Goal: Task Accomplishment & Management: Complete application form

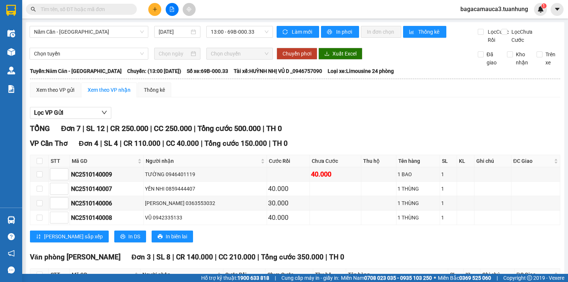
click at [99, 10] on input "text" at bounding box center [84, 9] width 87 height 8
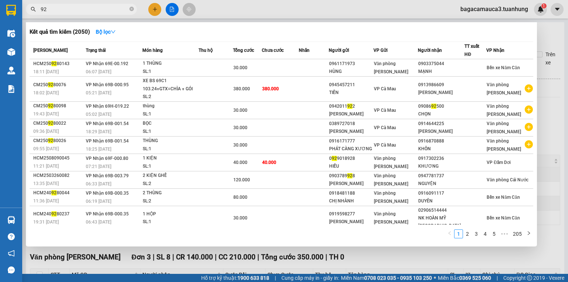
type input "9"
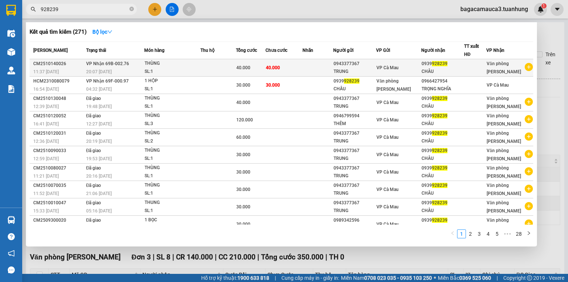
type input "928239"
click at [308, 72] on td at bounding box center [318, 67] width 31 height 17
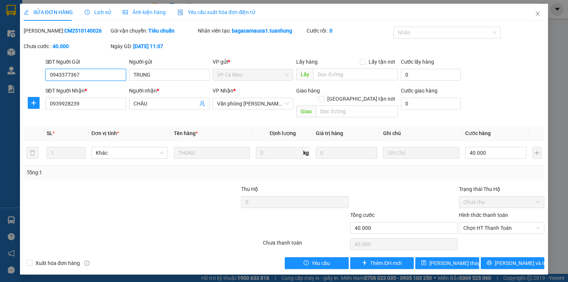
type input "0943377367"
type input "0939928239"
type input "40.000"
click at [495, 147] on input "40.000" at bounding box center [495, 153] width 61 height 12
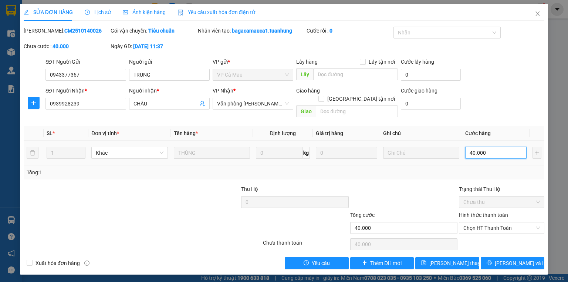
type input "0"
type input "03"
type input "3"
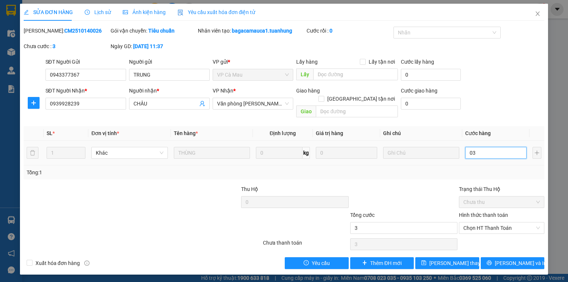
type input "30"
type input "030"
type input "30.000"
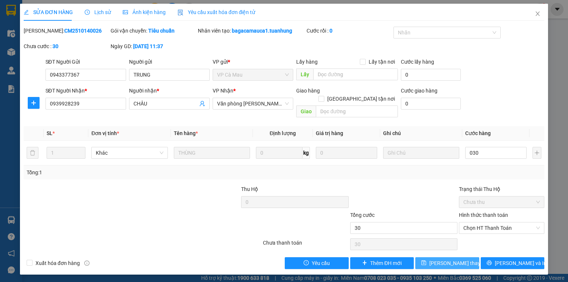
type input "30.000"
click at [457, 259] on span "[PERSON_NAME] thay đổi" at bounding box center [458, 263] width 59 height 8
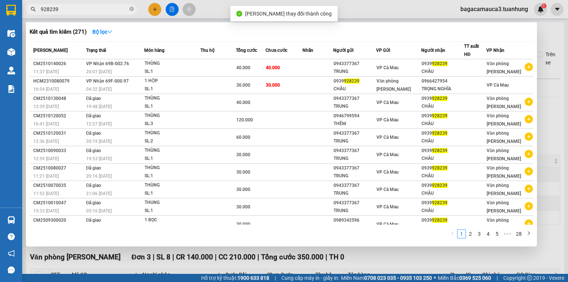
click at [89, 13] on input "928239" at bounding box center [84, 9] width 87 height 8
click at [568, 62] on div at bounding box center [284, 141] width 568 height 282
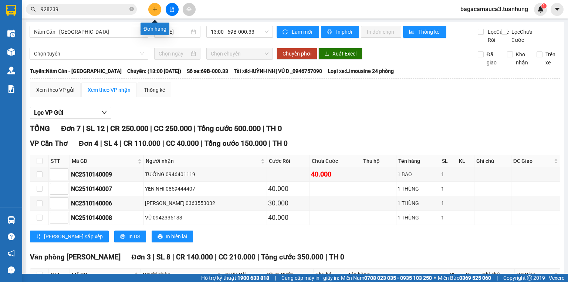
click at [150, 11] on button at bounding box center [154, 9] width 13 height 13
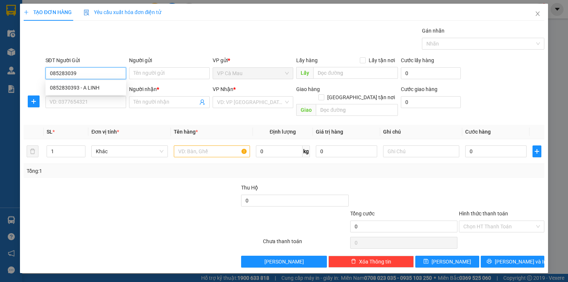
type input "0852830393"
click at [101, 87] on div "0852830393 - A LINH" at bounding box center [86, 88] width 72 height 8
type input "A LINH"
type input "0852830393"
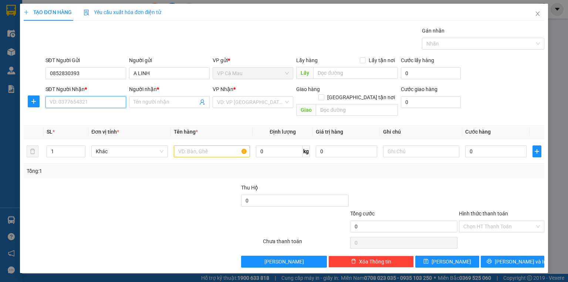
click at [93, 103] on input "SĐT Người Nhận *" at bounding box center [85, 102] width 81 height 12
click at [87, 139] on div "0977609760 - DIỆU" at bounding box center [86, 140] width 72 height 8
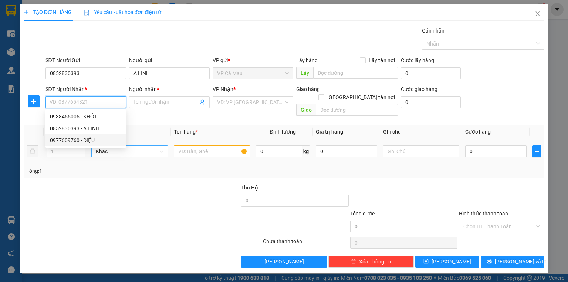
type input "0977609760"
type input "DIỆU"
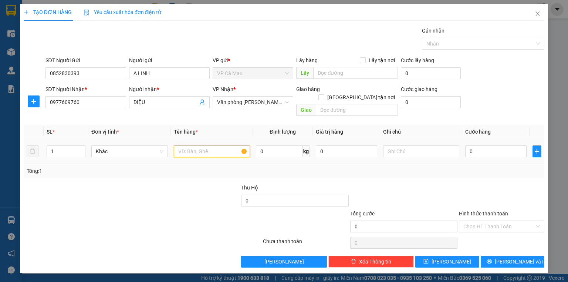
click at [192, 145] on input "text" at bounding box center [212, 151] width 76 height 12
type input "thùng"
click at [499, 145] on input "0" at bounding box center [495, 151] width 61 height 12
type input "3"
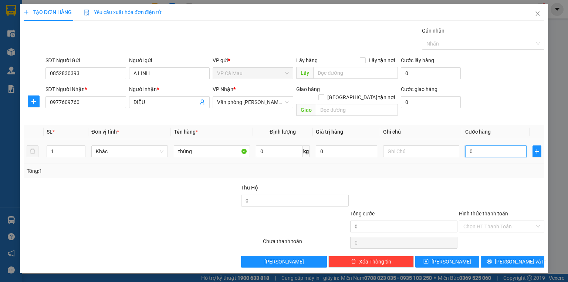
type input "3"
type input "30"
click at [508, 221] on input "Hình thức thanh toán" at bounding box center [498, 226] width 71 height 11
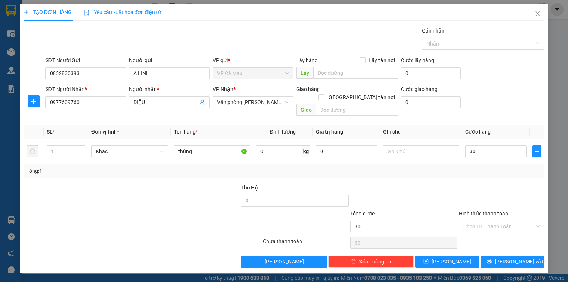
type input "30.000"
click at [503, 235] on div "Tại văn phòng" at bounding box center [501, 232] width 77 height 8
type input "0"
click at [518, 257] on span "[PERSON_NAME] và In" at bounding box center [521, 261] width 52 height 8
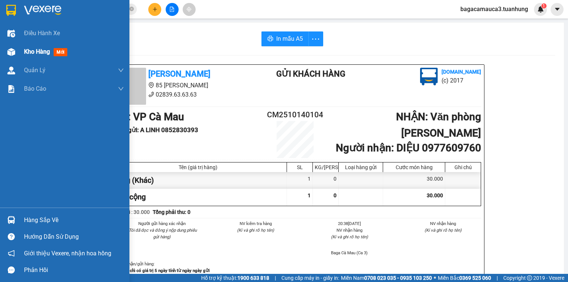
click at [25, 53] on span "Kho hàng" at bounding box center [37, 51] width 26 height 7
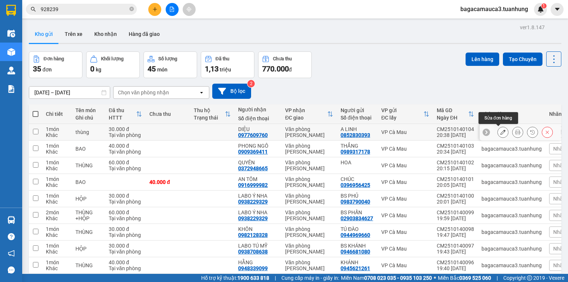
click at [500, 133] on icon at bounding box center [502, 131] width 5 height 5
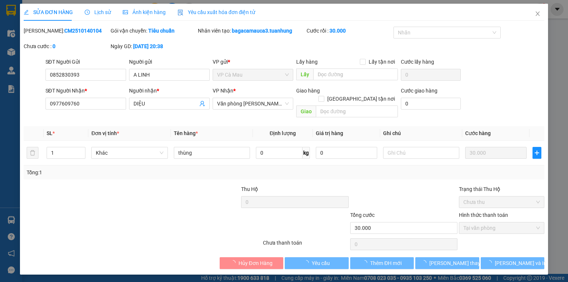
type input "0852830393"
type input "0977609760"
type input "30.000"
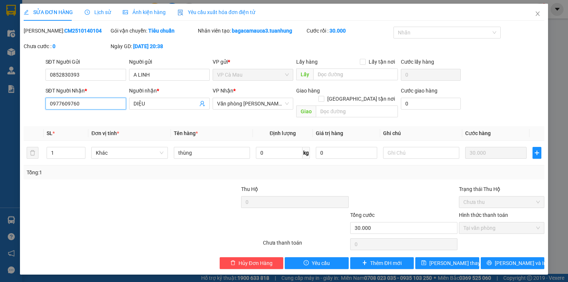
click at [104, 105] on input "0977609760" at bounding box center [85, 104] width 81 height 12
type input "0932572749"
click at [524, 259] on span "[PERSON_NAME] và In" at bounding box center [521, 263] width 52 height 8
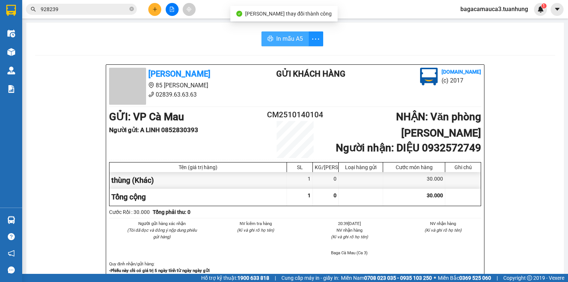
click at [290, 40] on span "In mẫu A5" at bounding box center [289, 38] width 27 height 9
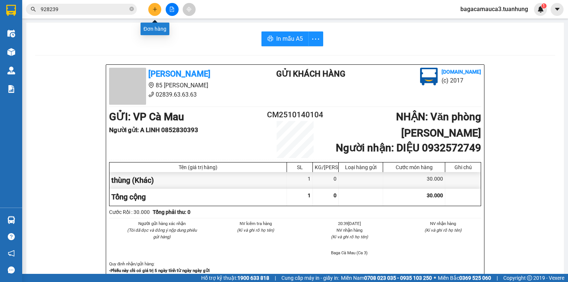
click at [152, 12] on button at bounding box center [154, 9] width 13 height 13
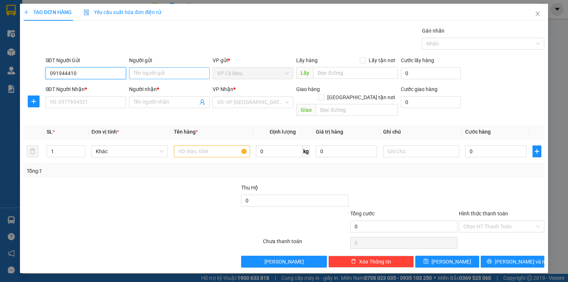
type input "0919444105"
click at [111, 85] on div "0919444105 - [PERSON_NAME]" at bounding box center [86, 88] width 73 height 8
type input "BS VŨ"
type input "0919444105"
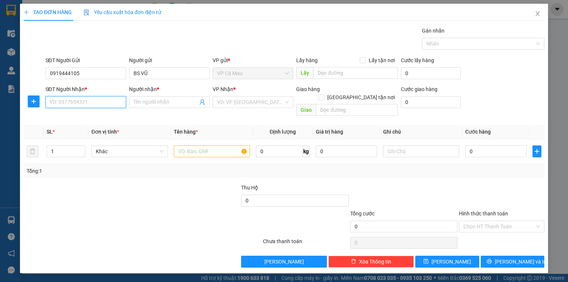
click at [111, 102] on input "SĐT Người Nhận *" at bounding box center [85, 102] width 81 height 12
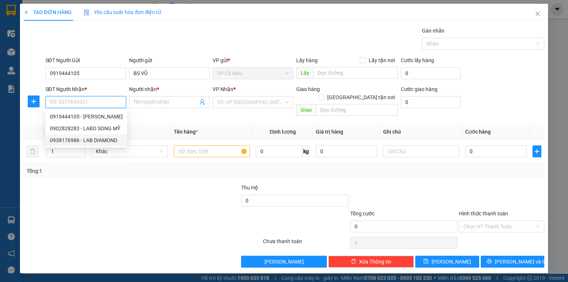
click at [112, 141] on div "0938176986 - LAB DIAMOND" at bounding box center [86, 140] width 73 height 8
type input "0938176986"
type input "LAB DIAMOND"
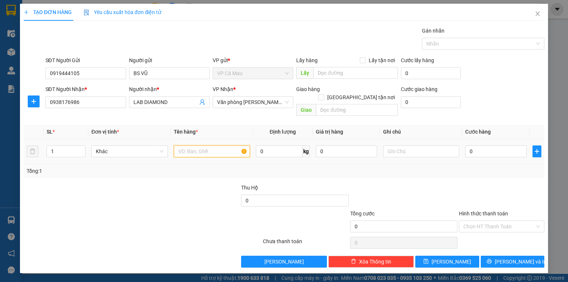
click at [225, 148] on input "text" at bounding box center [212, 151] width 76 height 12
type input "j"
type input "hộp"
click at [481, 145] on input "0" at bounding box center [495, 151] width 61 height 12
type input "3"
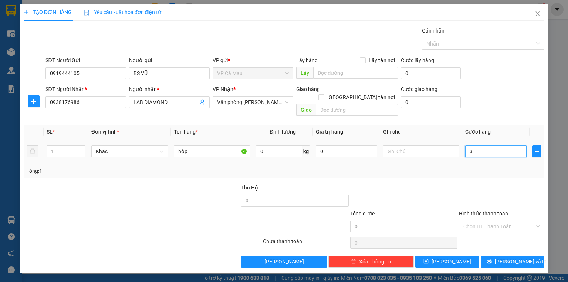
type input "3"
type input "30"
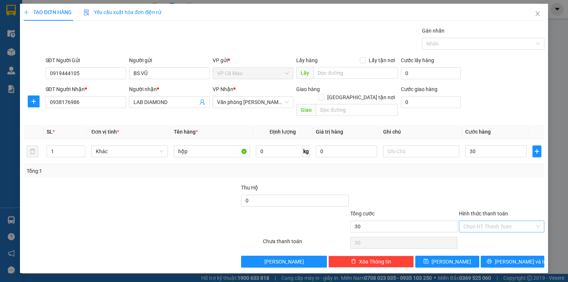
click at [504, 221] on input "Hình thức thanh toán" at bounding box center [498, 226] width 71 height 11
type input "30.000"
click at [504, 232] on div "Tại văn phòng" at bounding box center [501, 232] width 77 height 8
type input "0"
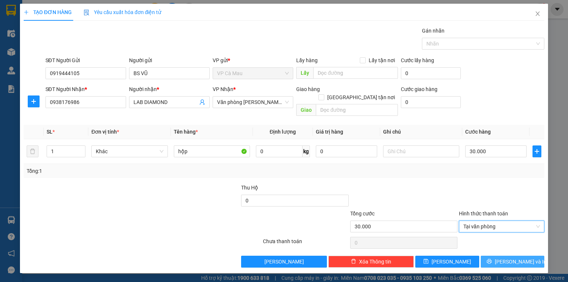
click at [516, 257] on span "[PERSON_NAME] và In" at bounding box center [521, 261] width 52 height 8
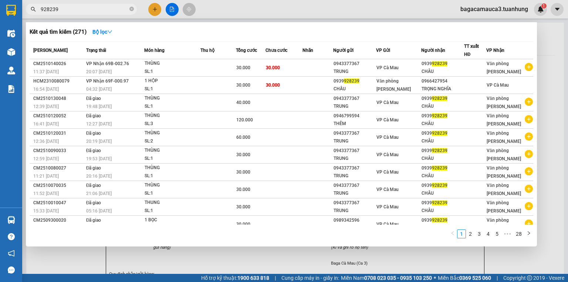
click at [108, 8] on input "928239" at bounding box center [84, 9] width 87 height 8
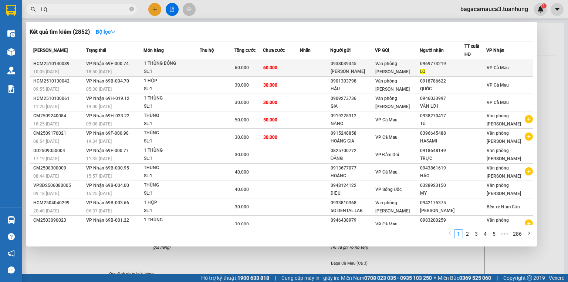
type input "LQ"
click at [263, 62] on td "60.000" at bounding box center [248, 67] width 28 height 17
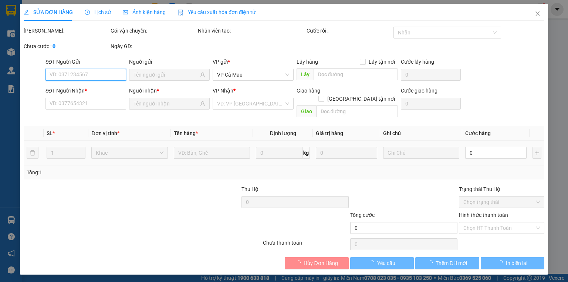
type input "0933039345"
type input "[PERSON_NAME]"
type input "0969773219"
type input "LQ"
type input "60.000"
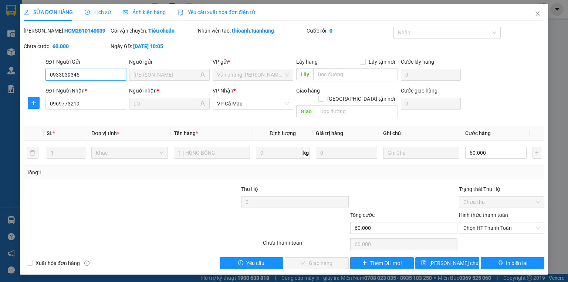
click at [475, 222] on span "Chọn HT Thanh Toán" at bounding box center [501, 227] width 77 height 11
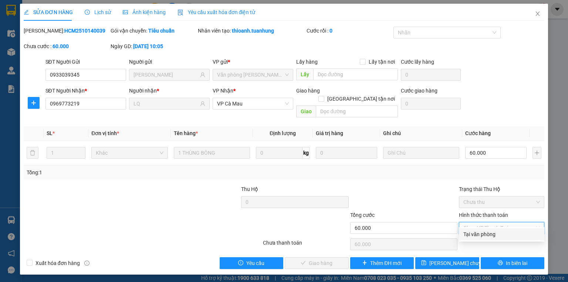
click at [476, 235] on div "Tại văn phòng" at bounding box center [501, 234] width 77 height 8
type input "0"
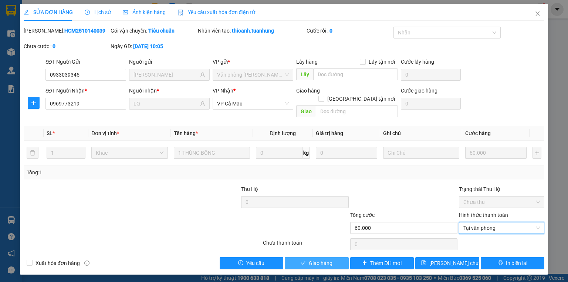
click at [336, 257] on button "Giao hàng" at bounding box center [317, 263] width 64 height 12
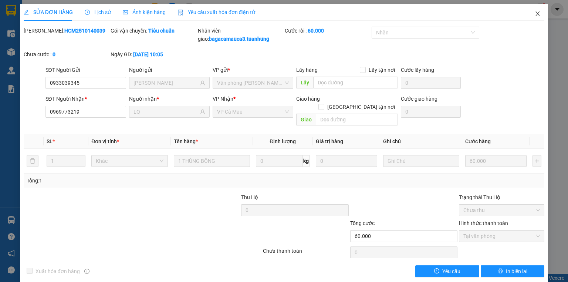
click at [535, 13] on icon "close" at bounding box center [538, 14] width 6 height 6
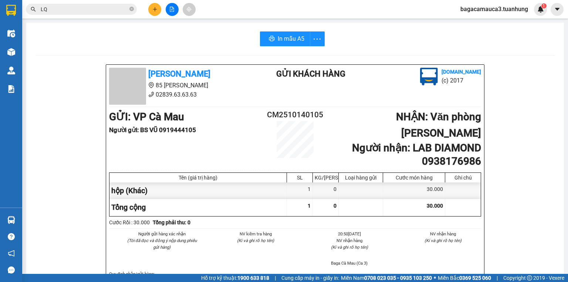
click at [93, 12] on input "LQ" at bounding box center [84, 9] width 87 height 8
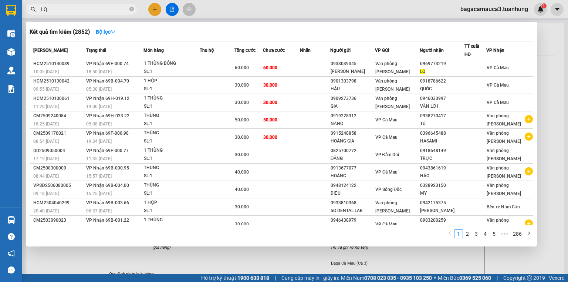
click at [93, 12] on input "LQ" at bounding box center [84, 9] width 87 height 8
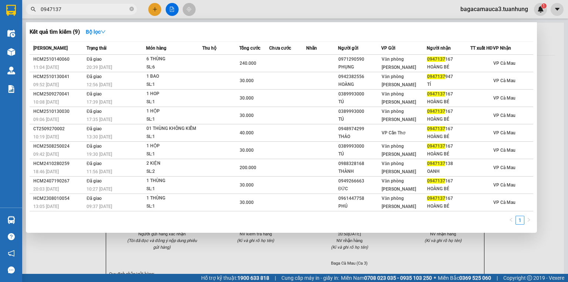
click at [104, 9] on input "0947137" at bounding box center [84, 9] width 87 height 8
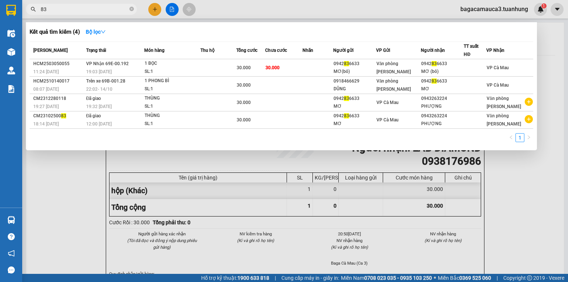
type input "8"
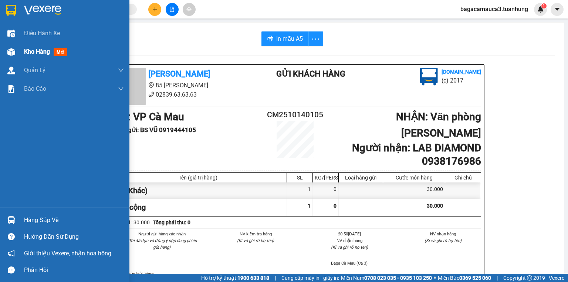
drag, startPoint x: 49, startPoint y: 53, endPoint x: 45, endPoint y: 53, distance: 4.5
click at [45, 53] on span "Kho hàng" at bounding box center [37, 51] width 26 height 7
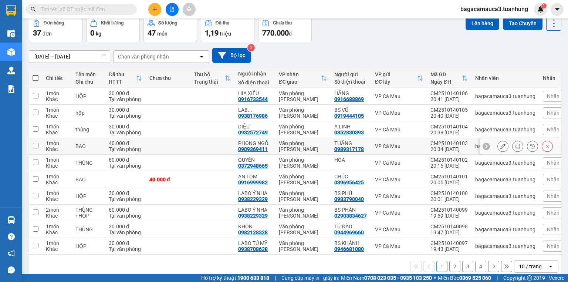
scroll to position [48, 0]
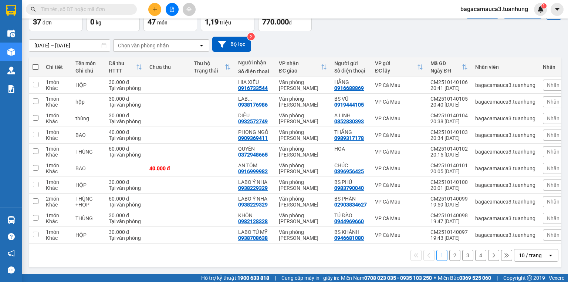
click at [449, 255] on button "2" at bounding box center [454, 255] width 11 height 11
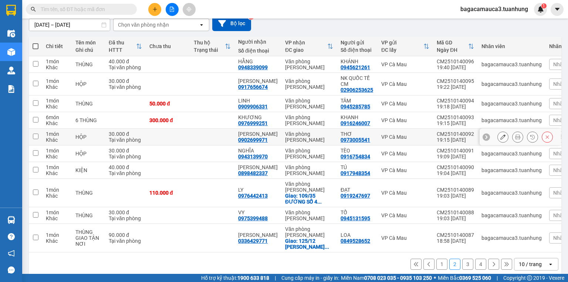
scroll to position [78, 0]
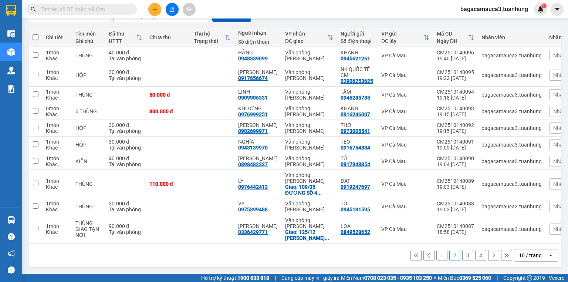
click at [462, 259] on button "3" at bounding box center [467, 255] width 11 height 11
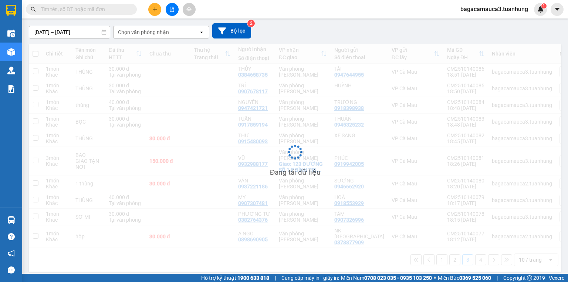
scroll to position [60, 0]
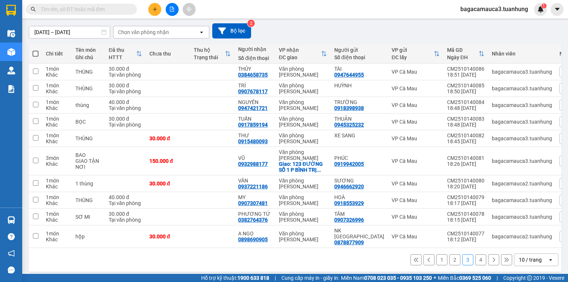
click at [476, 255] on button "4" at bounding box center [480, 259] width 11 height 11
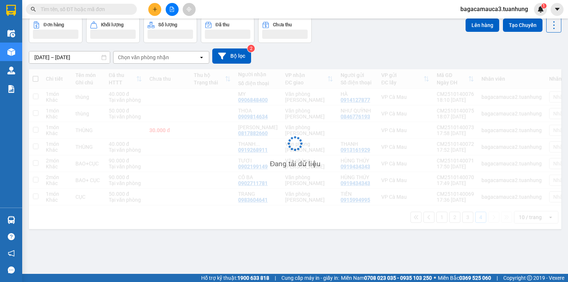
scroll to position [34, 0]
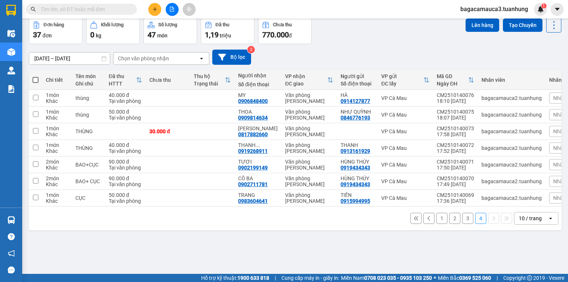
drag, startPoint x: 531, startPoint y: 224, endPoint x: 530, endPoint y: 219, distance: 5.4
click at [531, 222] on div "10 / trang" at bounding box center [530, 218] width 33 height 12
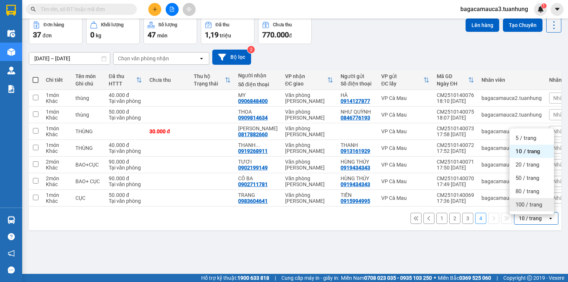
click at [526, 203] on span "100 / trang" at bounding box center [529, 204] width 27 height 7
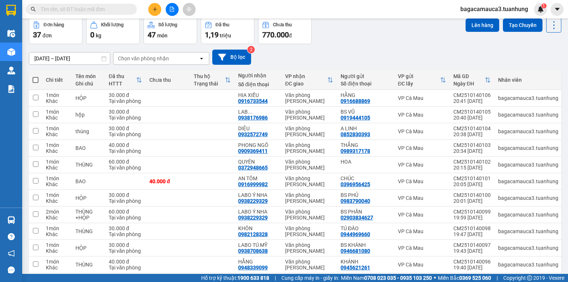
click at [36, 79] on span at bounding box center [36, 80] width 6 height 6
click at [36, 76] on input "checkbox" at bounding box center [36, 76] width 0 height 0
checkbox input "true"
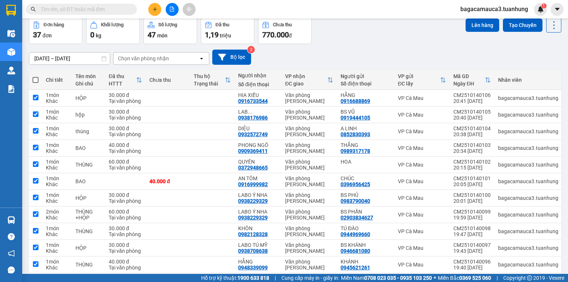
checkbox input "true"
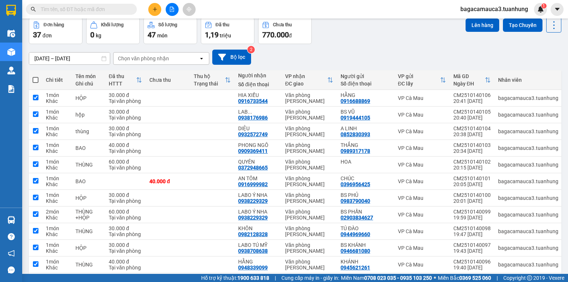
checkbox input "true"
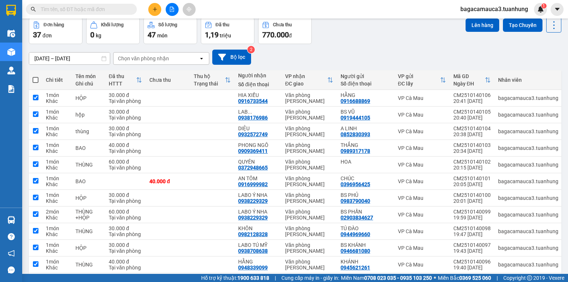
checkbox input "true"
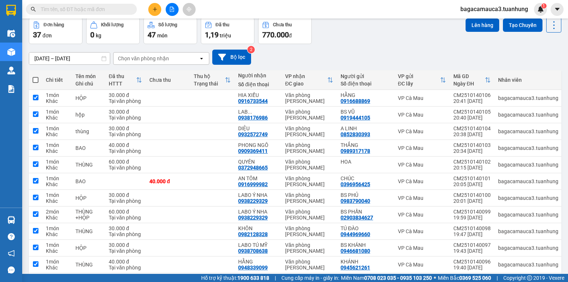
checkbox input "true"
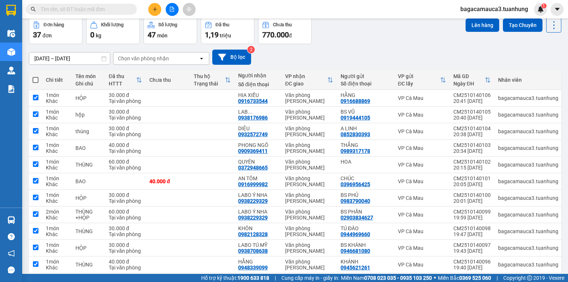
checkbox input "true"
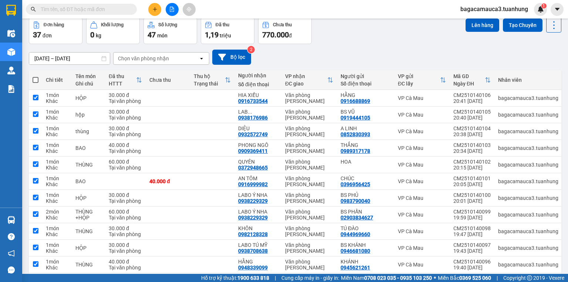
checkbox input "true"
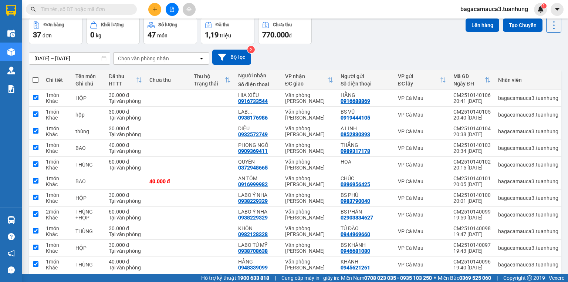
checkbox input "true"
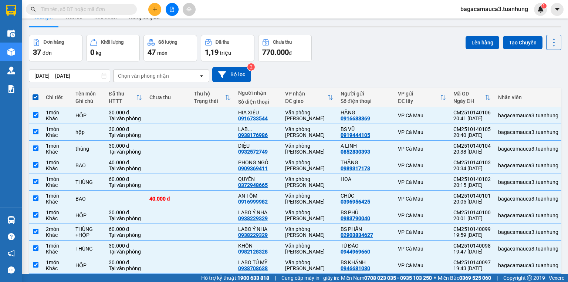
scroll to position [0, 0]
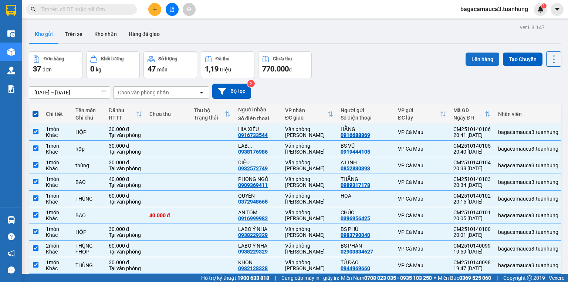
drag, startPoint x: 472, startPoint y: 57, endPoint x: 472, endPoint y: 64, distance: 6.7
click at [472, 58] on button "Lên hàng" at bounding box center [483, 59] width 34 height 13
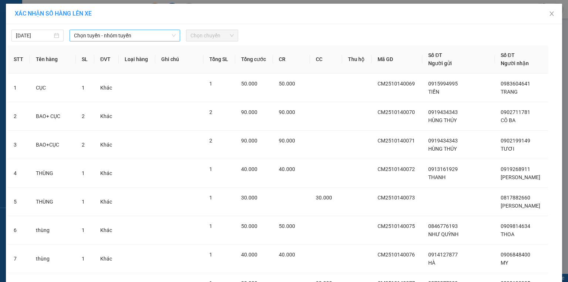
click at [77, 33] on span "Chọn tuyến - nhóm tuyến" at bounding box center [125, 35] width 102 height 11
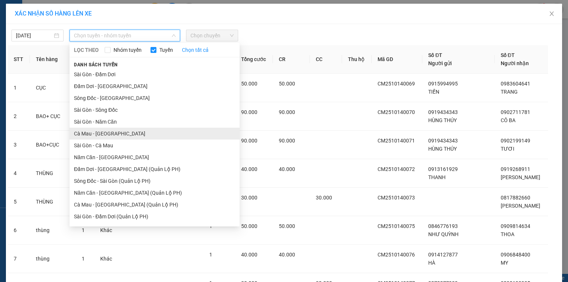
click at [87, 133] on li "Cà Mau - [GEOGRAPHIC_DATA]" at bounding box center [155, 134] width 170 height 12
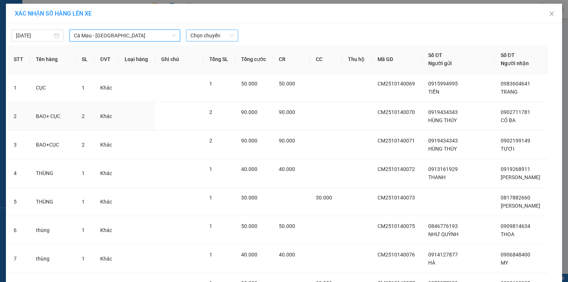
click at [226, 38] on span "Chọn chuyến" at bounding box center [211, 35] width 43 height 11
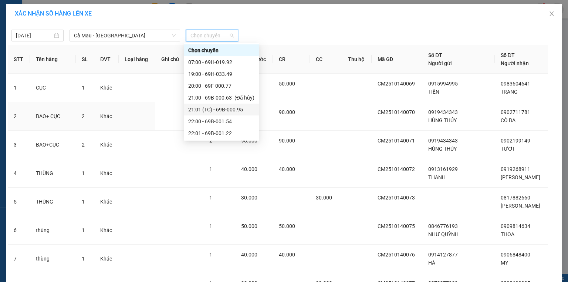
click at [231, 110] on div "21:01 (TC) - 69B-000.95" at bounding box center [221, 109] width 67 height 8
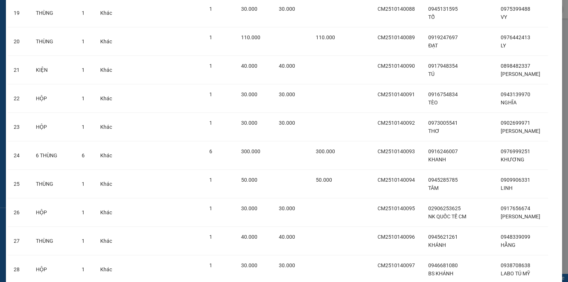
scroll to position [901, 0]
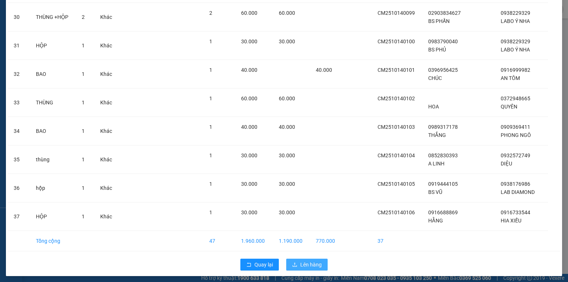
click at [293, 263] on icon "upload" at bounding box center [295, 264] width 4 height 4
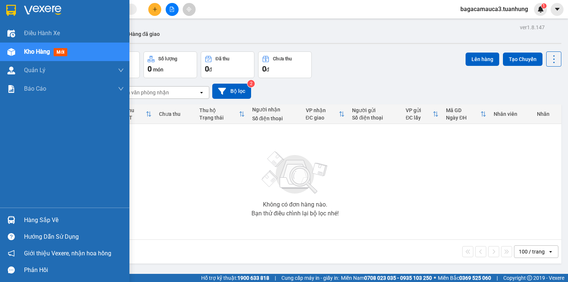
click at [44, 217] on div "Hàng sắp về" at bounding box center [74, 220] width 100 height 11
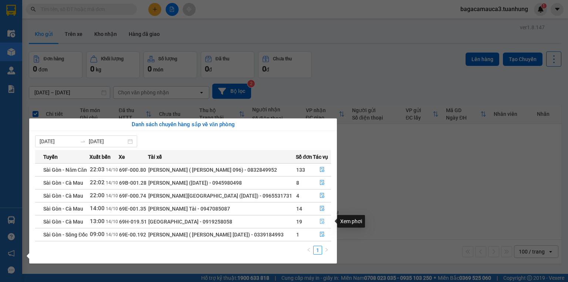
click at [321, 220] on icon "file-done" at bounding box center [322, 221] width 5 height 5
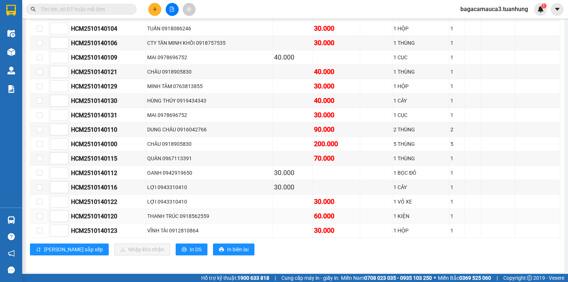
scroll to position [223, 0]
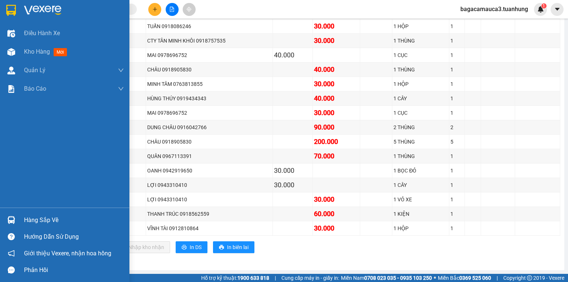
click at [56, 218] on div "Hàng sắp về" at bounding box center [74, 220] width 100 height 11
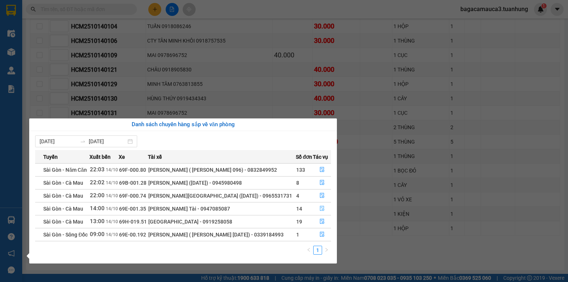
click at [320, 212] on button "button" at bounding box center [321, 209] width 17 height 12
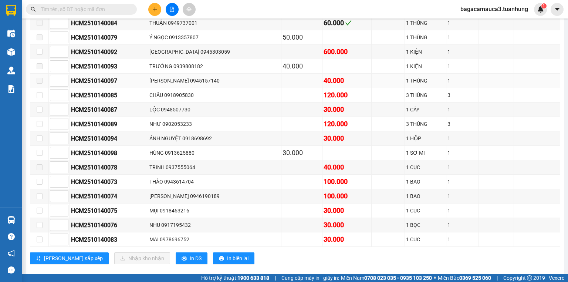
scroll to position [223, 0]
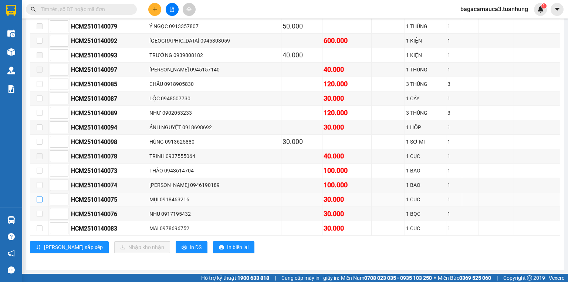
click at [38, 201] on input "checkbox" at bounding box center [40, 199] width 6 height 6
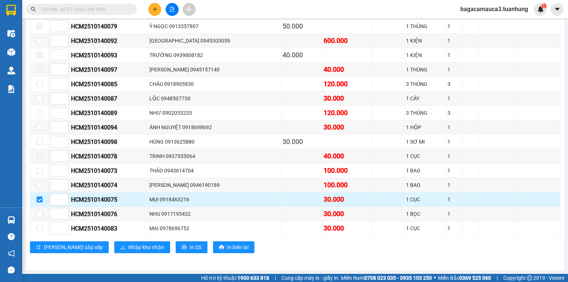
click at [37, 200] on input "checkbox" at bounding box center [40, 199] width 6 height 6
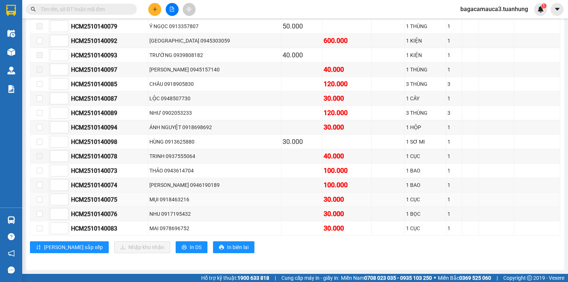
click at [36, 200] on td at bounding box center [39, 199] width 18 height 14
click at [40, 203] on label at bounding box center [40, 199] width 6 height 8
click at [40, 202] on input "checkbox" at bounding box center [40, 199] width 6 height 6
checkbox input "true"
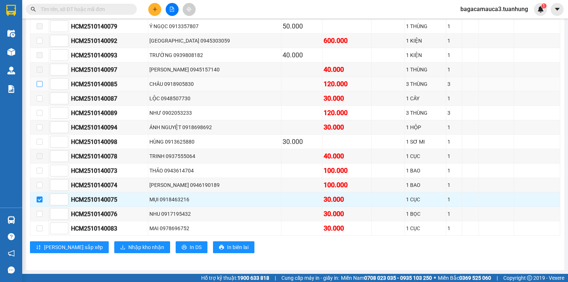
click at [39, 87] on input "checkbox" at bounding box center [40, 84] width 6 height 6
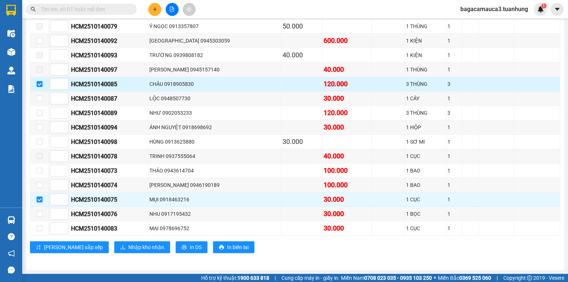
drag, startPoint x: 33, startPoint y: 84, endPoint x: 41, endPoint y: 89, distance: 9.3
click at [36, 87] on td at bounding box center [39, 84] width 18 height 14
click at [43, 91] on td at bounding box center [39, 84] width 18 height 14
click at [38, 87] on input "checkbox" at bounding box center [40, 84] width 6 height 6
checkbox input "false"
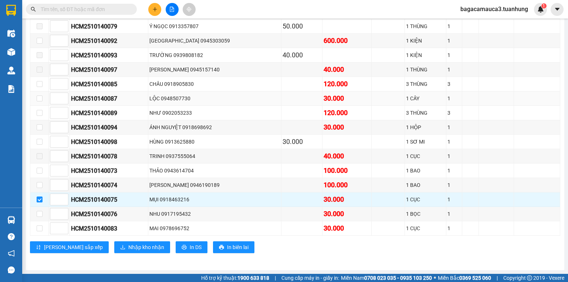
click at [43, 98] on td at bounding box center [39, 98] width 18 height 14
click at [41, 72] on span at bounding box center [40, 70] width 6 height 6
click at [37, 72] on span at bounding box center [40, 70] width 6 height 6
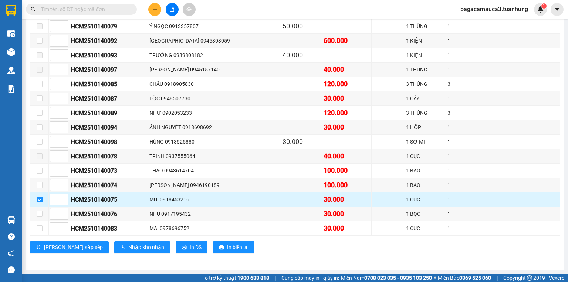
click at [45, 201] on td at bounding box center [39, 199] width 18 height 14
click at [42, 200] on td at bounding box center [39, 199] width 18 height 14
click at [41, 195] on td at bounding box center [39, 199] width 18 height 14
click at [40, 200] on input "checkbox" at bounding box center [40, 199] width 6 height 6
checkbox input "false"
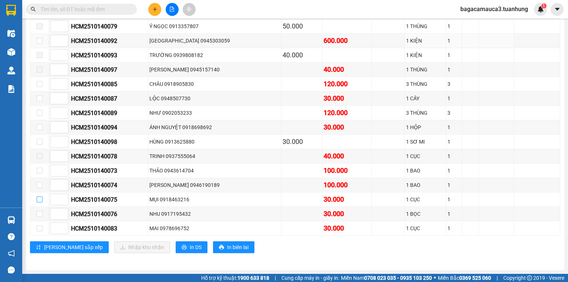
scroll to position [0, 0]
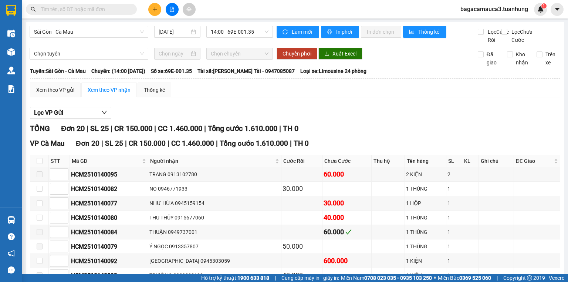
click at [22, 49] on main "[GEOGRAPHIC_DATA] - Cà Mau [DATE] 14:00 - 69E-001.35 Làm mới In phơi In đơn chọ…" at bounding box center [284, 137] width 568 height 274
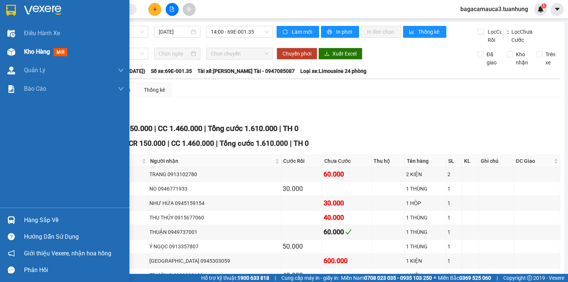
drag, startPoint x: 19, startPoint y: 51, endPoint x: 26, endPoint y: 53, distance: 7.5
click at [26, 53] on div "Kho hàng mới" at bounding box center [64, 52] width 129 height 18
click at [26, 53] on span "Kho hàng" at bounding box center [37, 51] width 26 height 7
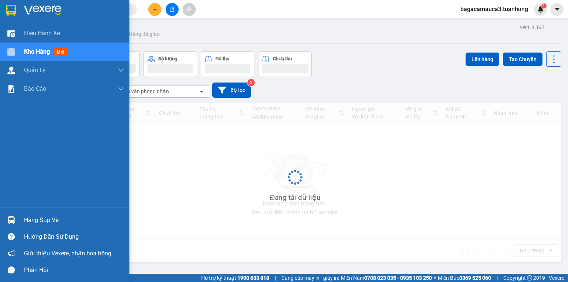
click at [26, 53] on span "Kho hàng" at bounding box center [37, 51] width 26 height 7
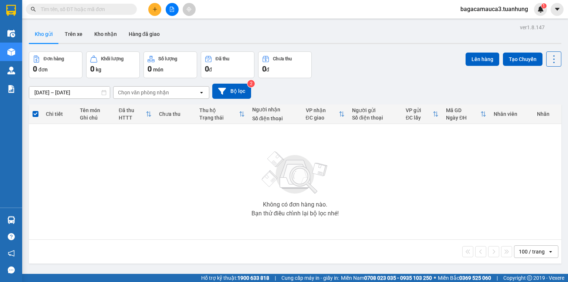
click at [95, 9] on input "text" at bounding box center [84, 9] width 87 height 8
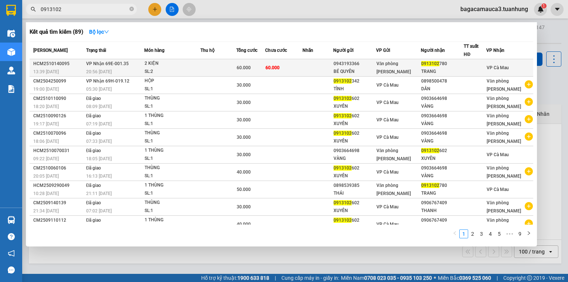
type input "0913102"
click at [189, 64] on div "2 KIỆN" at bounding box center [172, 64] width 55 height 8
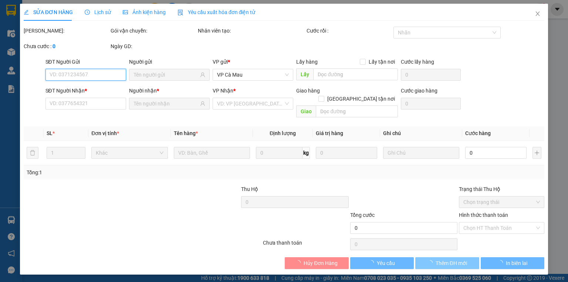
type input "0943193366"
type input "BÉ QUYÊN"
type input "0913102780"
type input "TRANG"
type input "60.000"
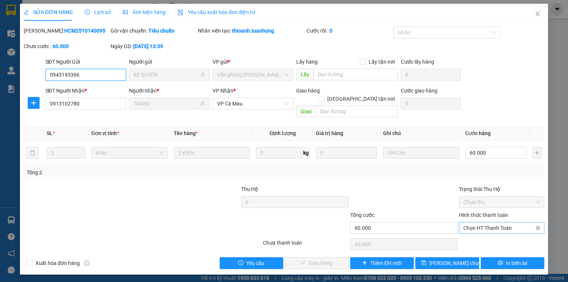
click at [486, 222] on span "Chọn HT Thanh Toán" at bounding box center [501, 227] width 77 height 11
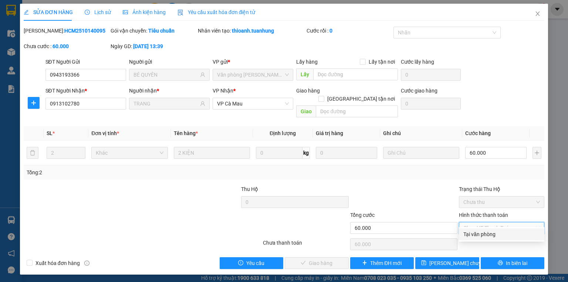
click at [486, 230] on div "Tại văn phòng" at bounding box center [501, 234] width 77 height 8
type input "0"
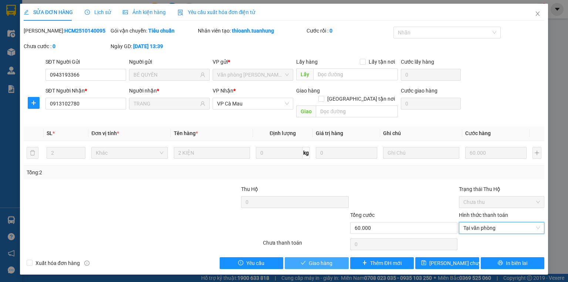
click at [310, 259] on span "Giao hàng" at bounding box center [321, 263] width 24 height 8
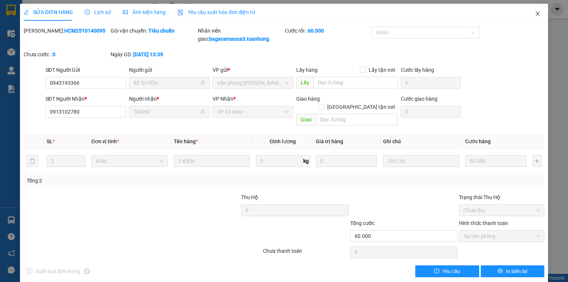
drag, startPoint x: 538, startPoint y: 15, endPoint x: 528, endPoint y: 16, distance: 10.4
click at [538, 15] on span "Close" at bounding box center [537, 14] width 21 height 21
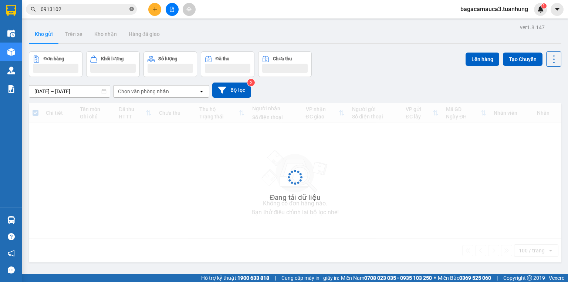
click at [131, 11] on icon "close-circle" at bounding box center [131, 9] width 4 height 4
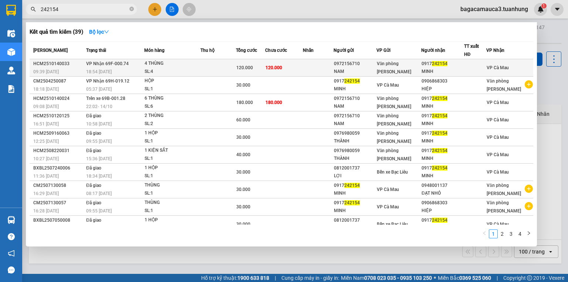
type input "242154"
click at [296, 61] on td "120.000" at bounding box center [284, 67] width 38 height 17
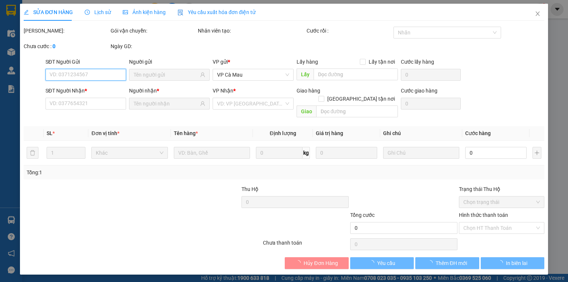
type input "0972156710"
type input "NAM"
type input "0917242154"
type input "MINH"
type input "120.000"
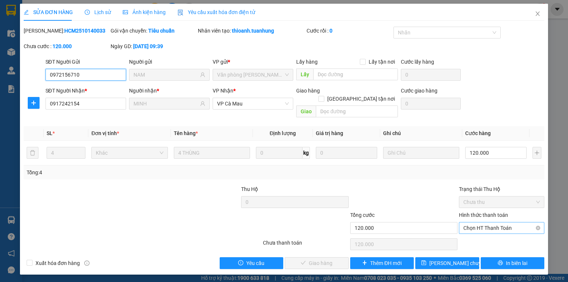
click at [487, 222] on span "Chọn HT Thanh Toán" at bounding box center [501, 227] width 77 height 11
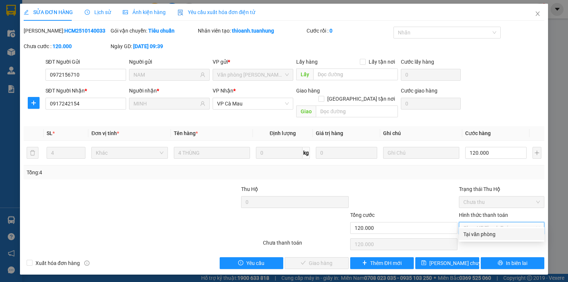
click at [487, 229] on div "Tại văn phòng" at bounding box center [501, 234] width 85 height 12
type input "0"
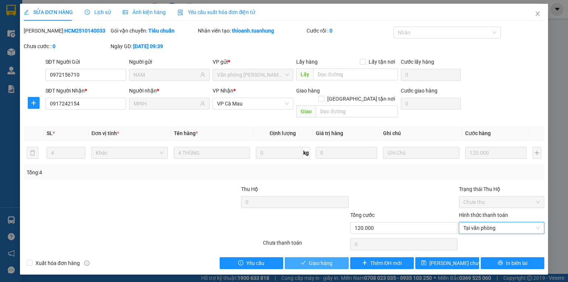
click at [328, 259] on span "Giao hàng" at bounding box center [321, 263] width 24 height 8
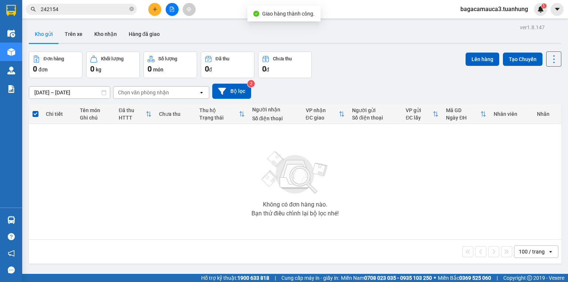
click at [99, 12] on input "242154" at bounding box center [84, 9] width 87 height 8
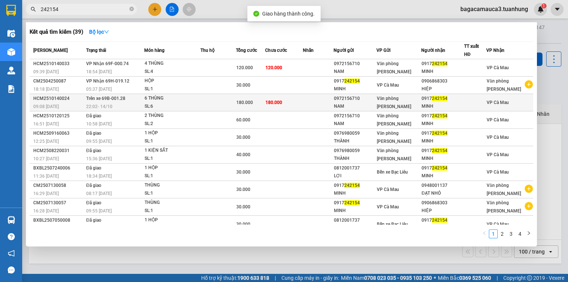
click at [229, 104] on td at bounding box center [218, 102] width 36 height 17
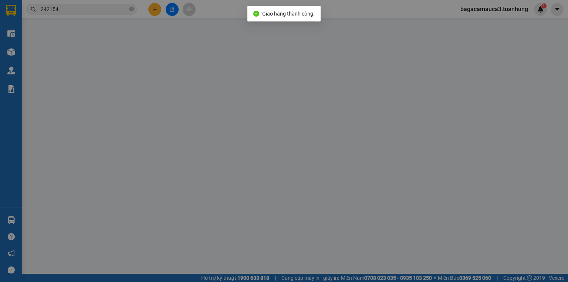
type input "0972156710"
type input "NAM"
type input "0917242154"
type input "MINH"
type input "180.000"
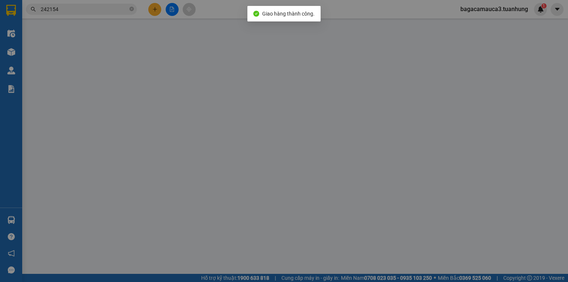
type input "180.000"
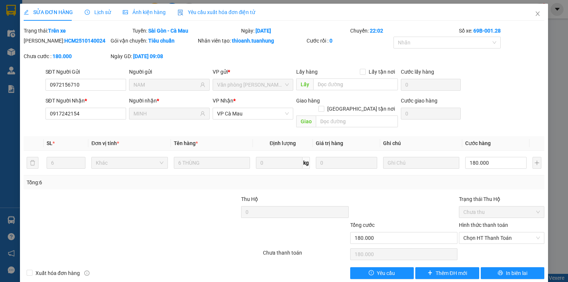
click at [73, 41] on b "HCM2510140024" at bounding box center [84, 41] width 41 height 6
click at [74, 42] on b "HCM2510140024" at bounding box center [84, 41] width 41 height 6
copy b "HCM2510140024"
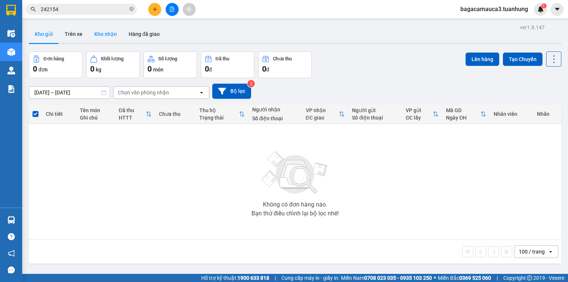
drag, startPoint x: 118, startPoint y: 36, endPoint x: 119, endPoint y: 31, distance: 4.9
click at [118, 36] on button "Kho nhận" at bounding box center [105, 34] width 34 height 18
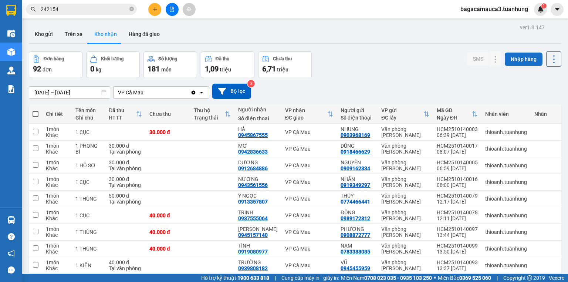
click at [523, 58] on button "Nhập hàng" at bounding box center [524, 59] width 38 height 13
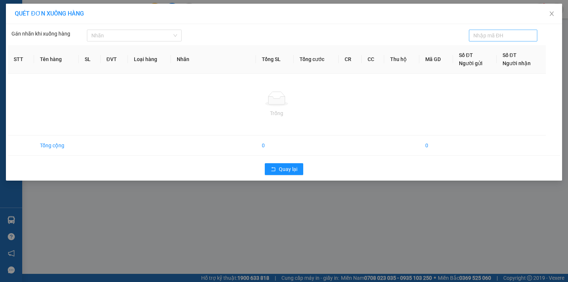
drag, startPoint x: 523, startPoint y: 58, endPoint x: 501, endPoint y: 37, distance: 30.1
click at [501, 37] on input "text" at bounding box center [500, 35] width 54 height 8
paste input "HCM2510140024"
type input "HCM2510140024"
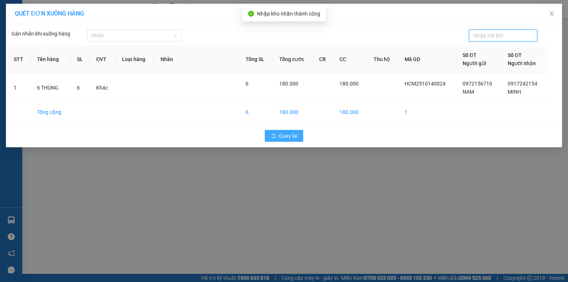
click at [297, 135] on span "Quay lại" at bounding box center [288, 136] width 18 height 8
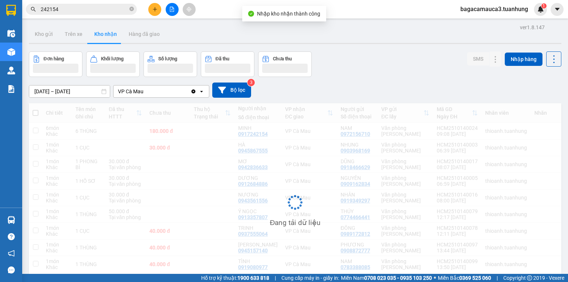
click at [113, 9] on input "242154" at bounding box center [84, 9] width 87 height 8
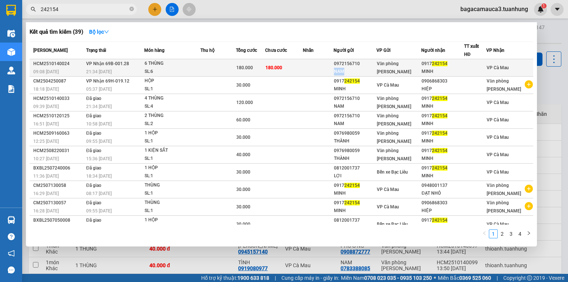
click at [368, 67] on td "0972156710 NAM" at bounding box center [355, 67] width 43 height 17
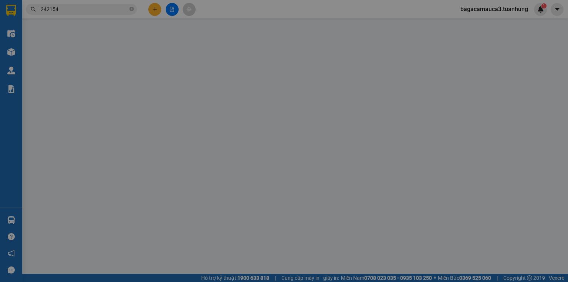
type input "0972156710"
type input "NAM"
type input "0917242154"
type input "MINH"
type input "180.000"
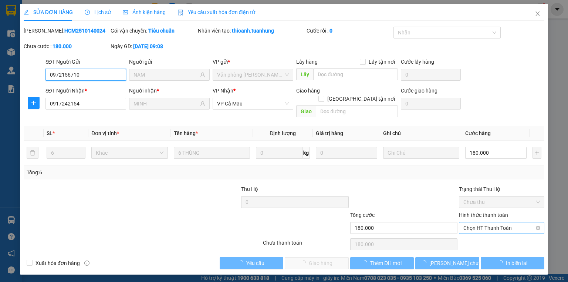
click at [510, 222] on span "Chọn HT Thanh Toán" at bounding box center [501, 227] width 77 height 11
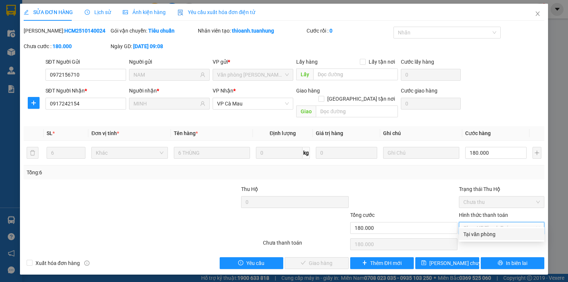
drag, startPoint x: 500, startPoint y: 232, endPoint x: 428, endPoint y: 223, distance: 72.3
click at [500, 232] on div "Tại văn phòng" at bounding box center [501, 234] width 77 height 8
type input "0"
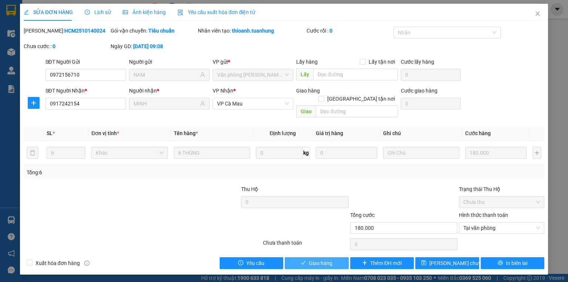
click at [341, 257] on button "Giao hàng" at bounding box center [317, 263] width 64 height 12
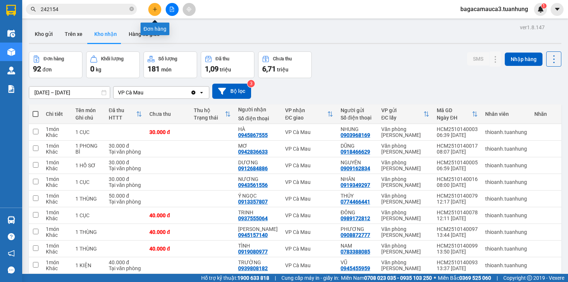
click at [155, 6] on button at bounding box center [154, 9] width 13 height 13
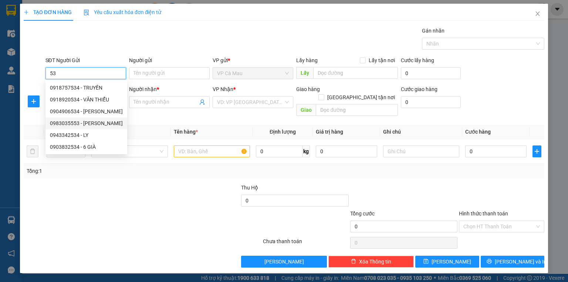
type input "5"
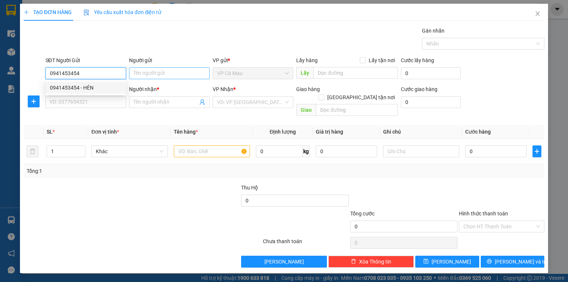
type input "0941453454"
click at [179, 75] on input "Người gửi" at bounding box center [169, 73] width 81 height 12
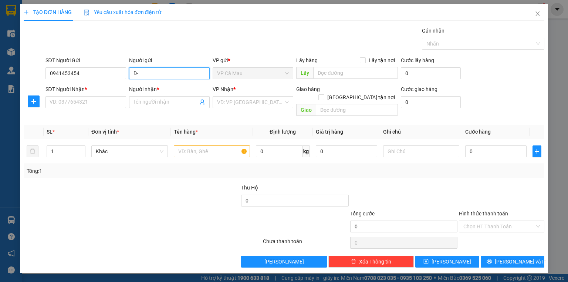
type input "D"
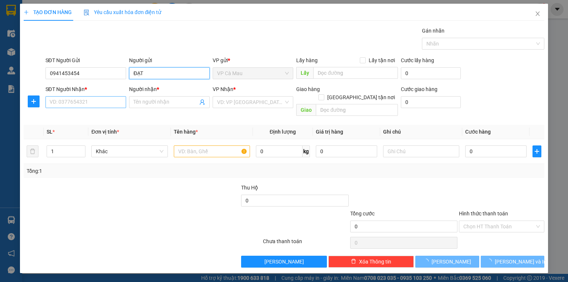
type input "ĐẠT"
click at [92, 98] on input "SĐT Người Nhận *" at bounding box center [85, 102] width 81 height 12
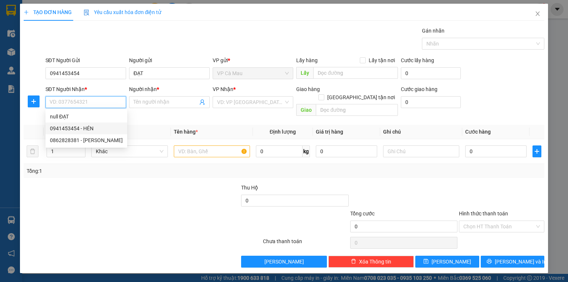
click at [92, 125] on div "0941453454 - HÉN" at bounding box center [86, 128] width 73 height 8
type input "0941453454"
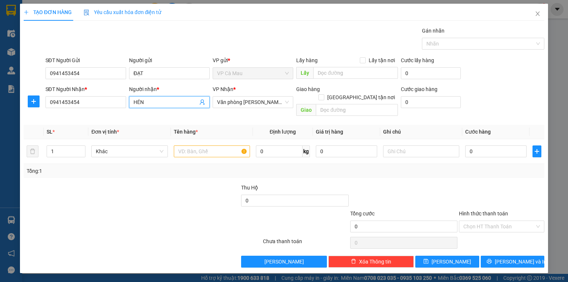
click at [146, 99] on input "HÉN" at bounding box center [166, 102] width 64 height 8
type input "H"
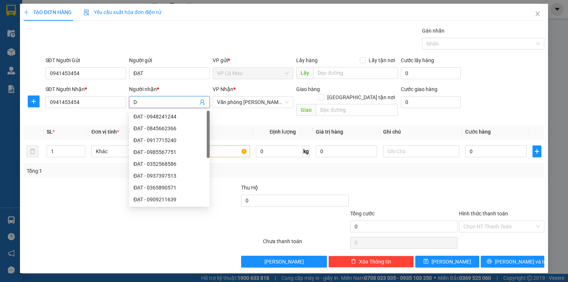
type input "D"
type input "ĐẠT"
click at [233, 145] on input "text" at bounding box center [212, 151] width 76 height 12
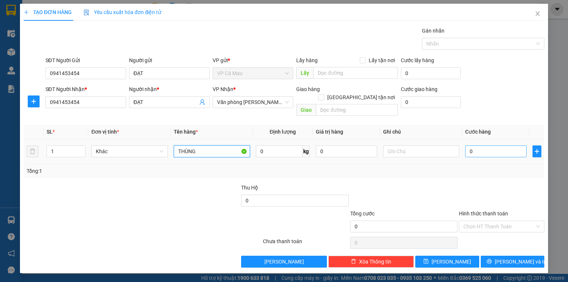
type input "THÙNG"
click at [502, 145] on input "0" at bounding box center [495, 151] width 61 height 12
type input "+3"
type input "3"
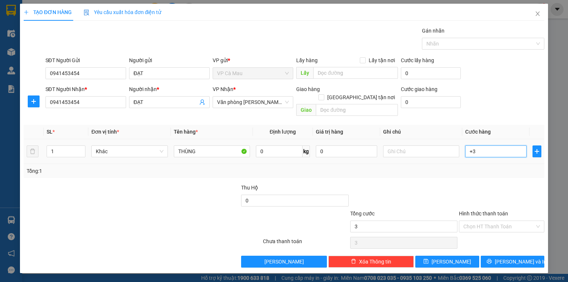
type input "+30"
type input "30"
type input "30.000"
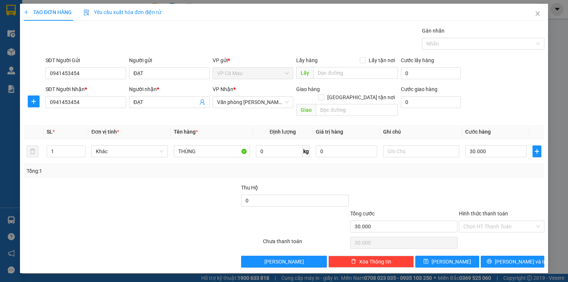
click at [497, 167] on div "Tổng: 1" at bounding box center [284, 171] width 515 height 8
click at [496, 221] on input "Hình thức thanh toán" at bounding box center [498, 226] width 71 height 11
click at [498, 229] on div "Tại văn phòng" at bounding box center [501, 232] width 77 height 8
type input "0"
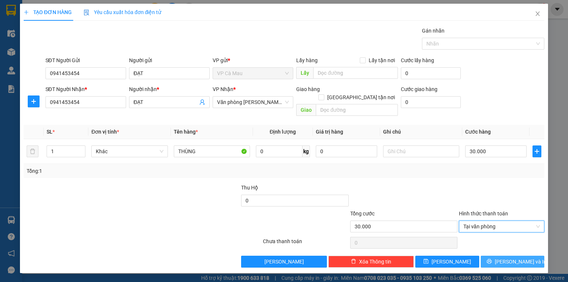
click at [504, 256] on button "[PERSON_NAME] và In" at bounding box center [513, 262] width 64 height 12
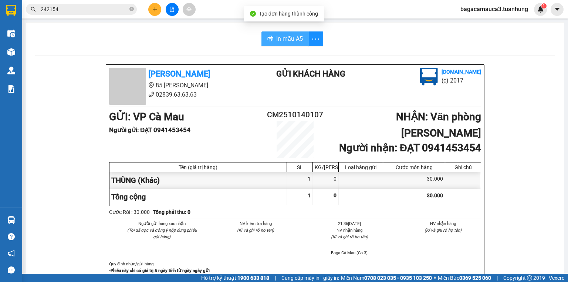
click at [269, 40] on icon "printer" at bounding box center [270, 39] width 6 height 6
click at [132, 9] on icon "close-circle" at bounding box center [131, 9] width 4 height 4
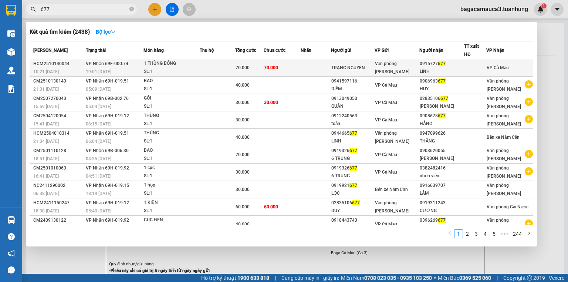
type input "677"
click at [310, 70] on td at bounding box center [316, 67] width 30 height 17
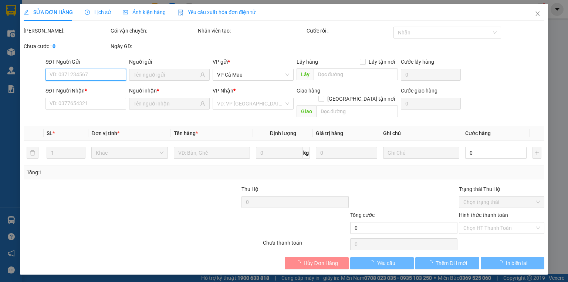
type input "TRẠNG NGUYÊN"
type input "0915727677"
type input "LINH"
type input "70.000"
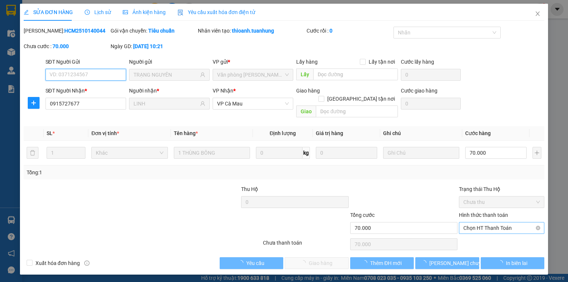
click at [506, 222] on span "Chọn HT Thanh Toán" at bounding box center [501, 227] width 77 height 11
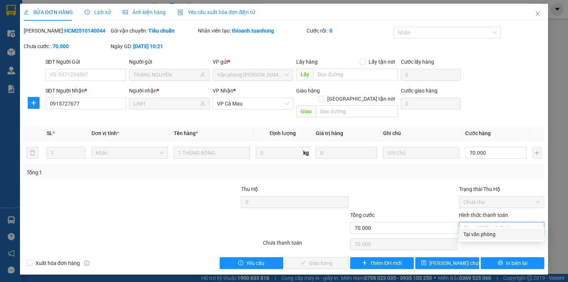
click at [491, 234] on div "Tại văn phòng" at bounding box center [501, 234] width 77 height 8
type input "0"
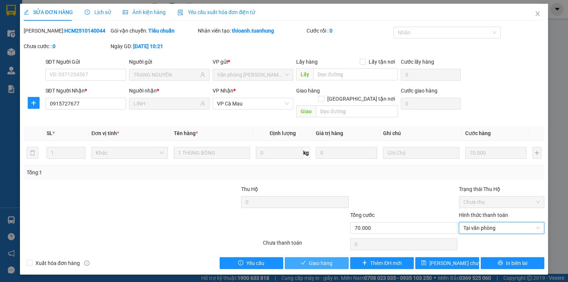
click at [342, 257] on button "Giao hàng" at bounding box center [317, 263] width 64 height 12
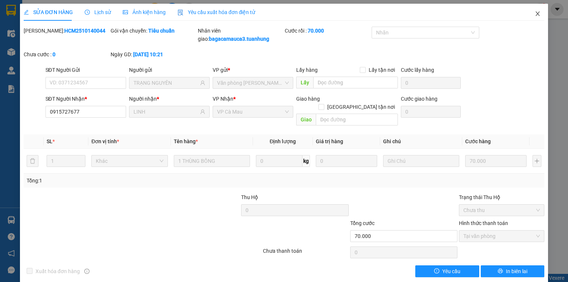
click at [536, 13] on icon "close" at bounding box center [538, 13] width 4 height 4
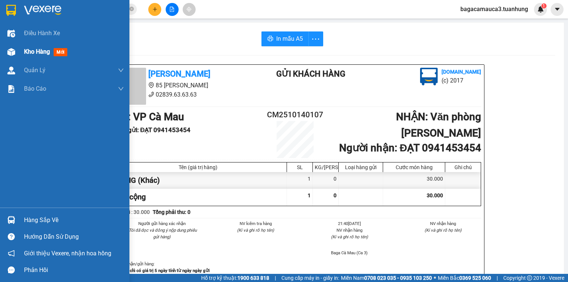
click at [51, 52] on div "Kho hàng mới" at bounding box center [47, 51] width 46 height 9
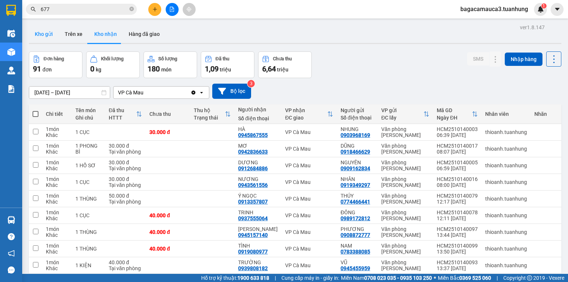
click at [43, 31] on button "Kho gửi" at bounding box center [44, 34] width 30 height 18
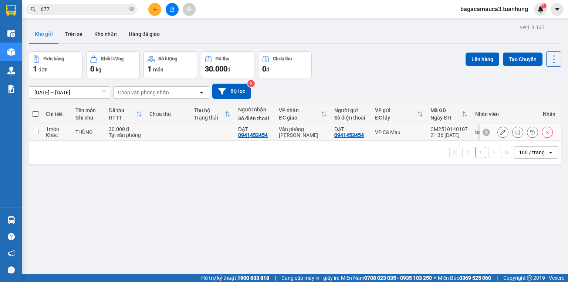
click at [198, 137] on td at bounding box center [212, 132] width 44 height 17
checkbox input "true"
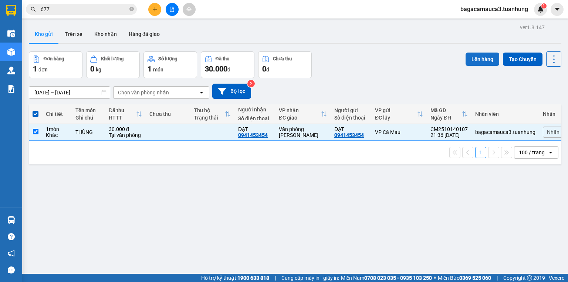
click at [484, 56] on button "Lên hàng" at bounding box center [483, 59] width 34 height 13
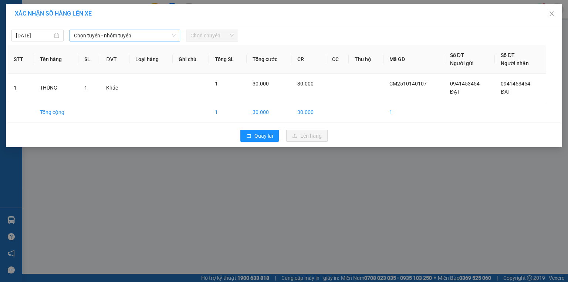
click at [157, 36] on span "Chọn tuyến - nhóm tuyến" at bounding box center [125, 35] width 102 height 11
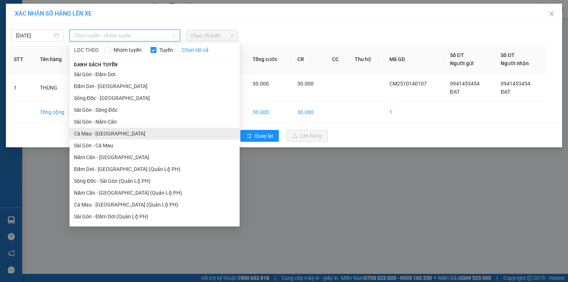
click at [107, 130] on li "Cà Mau - [GEOGRAPHIC_DATA]" at bounding box center [155, 134] width 170 height 12
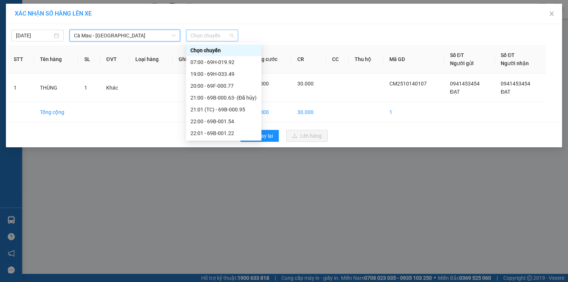
click at [199, 39] on span "Chọn chuyến" at bounding box center [211, 35] width 43 height 11
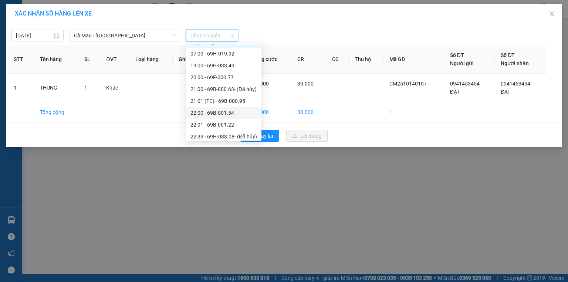
scroll to position [12, 0]
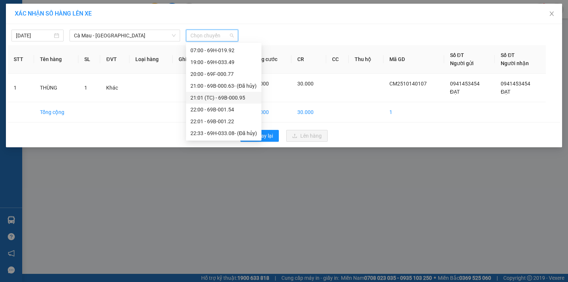
click at [242, 98] on div "21:01 (TC) - 69B-000.95" at bounding box center [223, 98] width 67 height 8
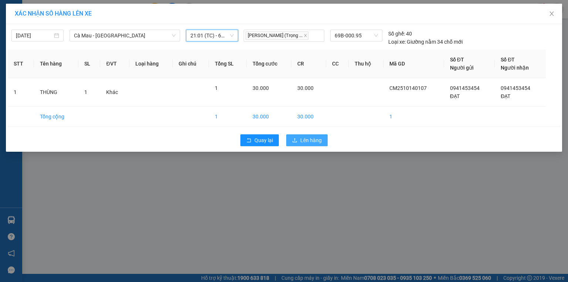
click at [299, 137] on button "Lên hàng" at bounding box center [306, 140] width 41 height 12
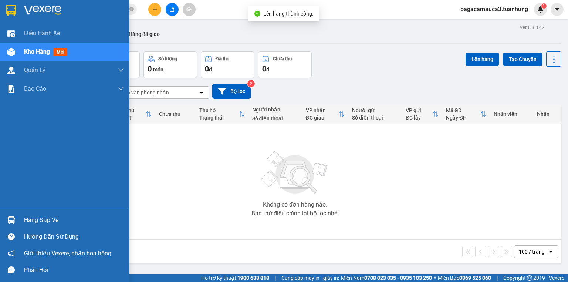
click at [46, 216] on div "Hàng sắp về" at bounding box center [74, 220] width 100 height 11
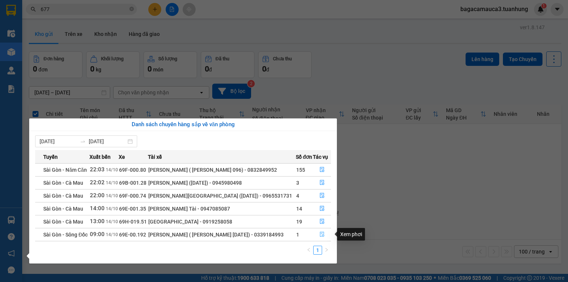
click at [323, 234] on icon "file-done" at bounding box center [322, 234] width 5 height 5
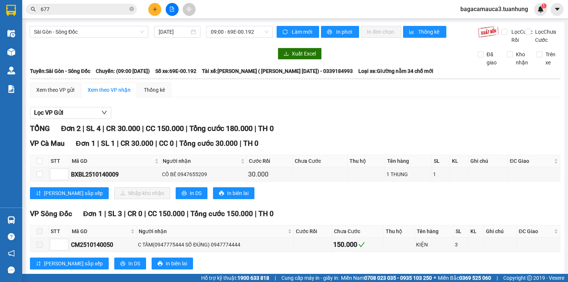
scroll to position [23, 0]
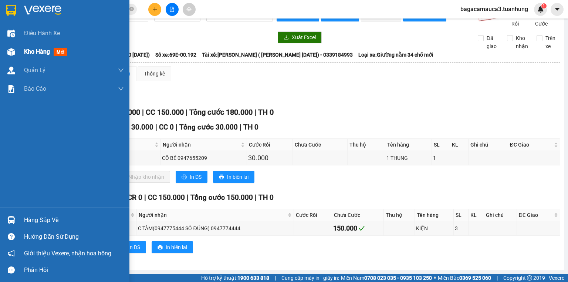
click at [27, 51] on span "Kho hàng" at bounding box center [37, 51] width 26 height 7
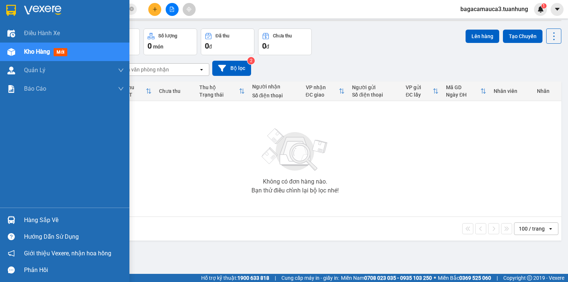
click at [49, 223] on div "Hàng sắp về" at bounding box center [74, 220] width 100 height 11
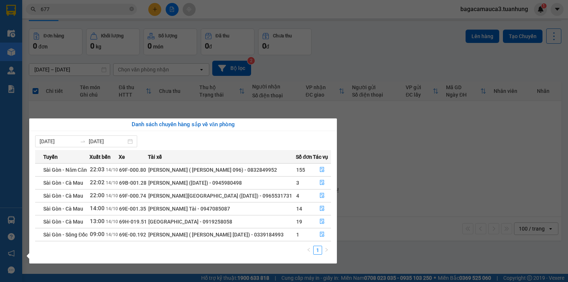
click at [354, 128] on section "Kết quả tìm kiếm ( 2438 ) Bộ lọc Mã ĐH Trạng thái Món hàng Thu hộ Tổng cước Chư…" at bounding box center [284, 141] width 568 height 282
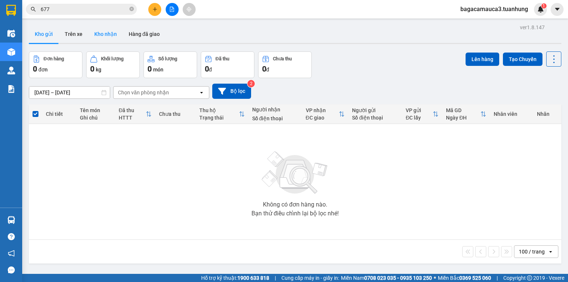
click at [108, 33] on button "Kho nhận" at bounding box center [105, 34] width 34 height 18
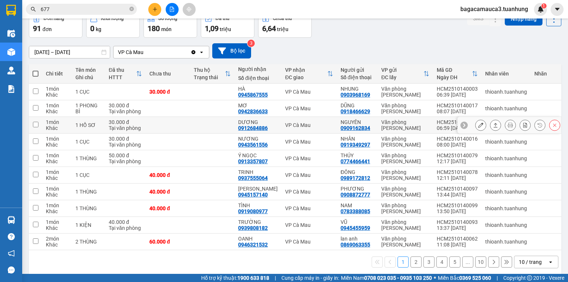
scroll to position [48, 0]
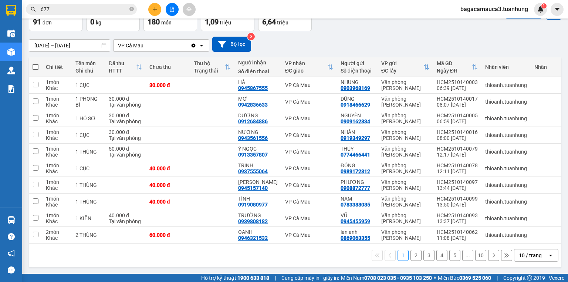
click at [415, 256] on button "2" at bounding box center [416, 255] width 11 height 11
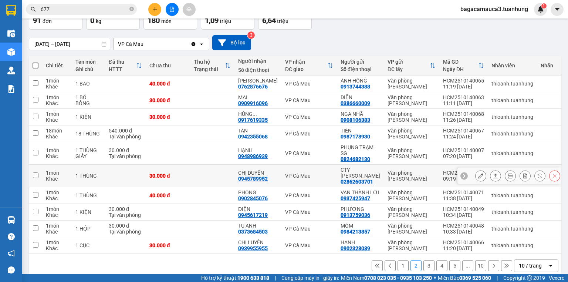
scroll to position [66, 0]
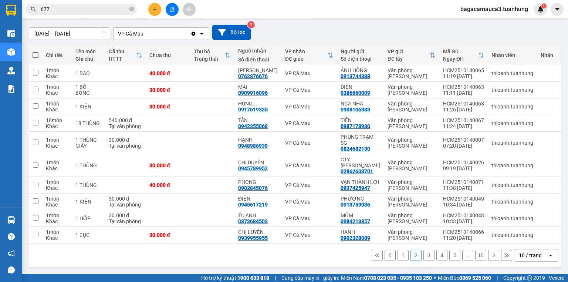
click at [426, 254] on button "3" at bounding box center [428, 255] width 11 height 11
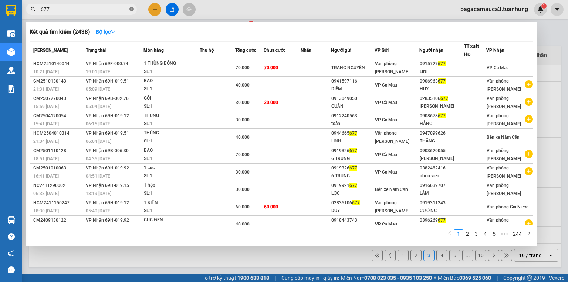
click at [130, 7] on icon "close-circle" at bounding box center [131, 9] width 4 height 4
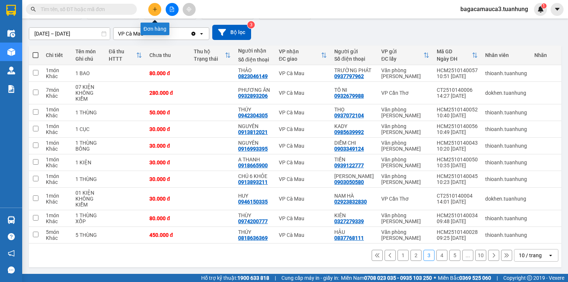
click at [155, 10] on icon "plus" at bounding box center [155, 9] width 0 height 4
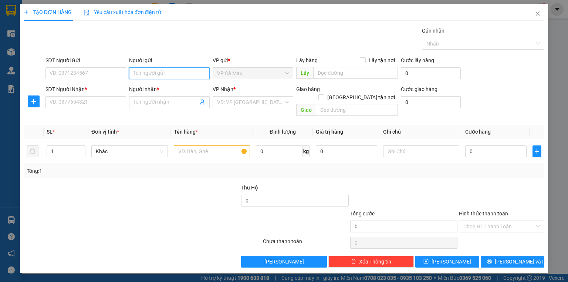
click at [169, 75] on input "Người gửi" at bounding box center [169, 73] width 81 height 12
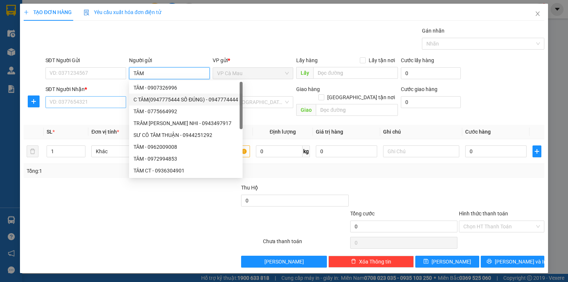
type input "TÂM"
click at [87, 101] on input "SĐT Người Nhận *" at bounding box center [85, 102] width 81 height 12
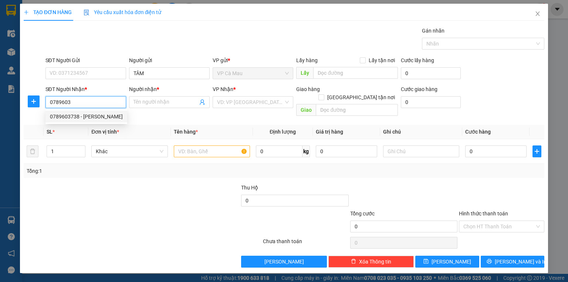
click at [110, 115] on div "0789603738 - [PERSON_NAME]" at bounding box center [86, 116] width 73 height 8
type input "0789603738"
type input "[PERSON_NAME]"
type input "0789603738"
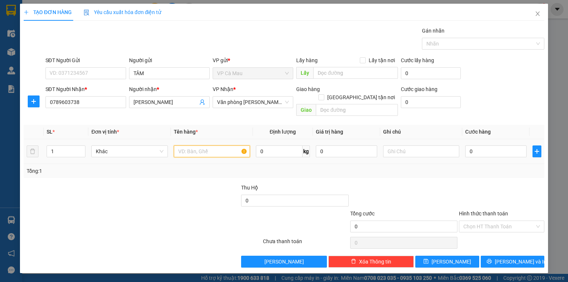
click at [188, 145] on input "text" at bounding box center [212, 151] width 76 height 12
type input "CỤC"
click at [513, 145] on input "0" at bounding box center [495, 151] width 61 height 12
type input "+3"
type input "3"
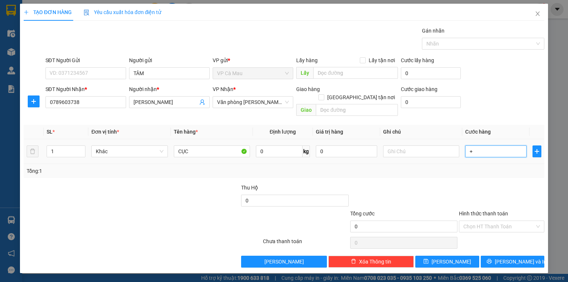
type input "3"
type input "+30"
type input "30"
type input "30.000"
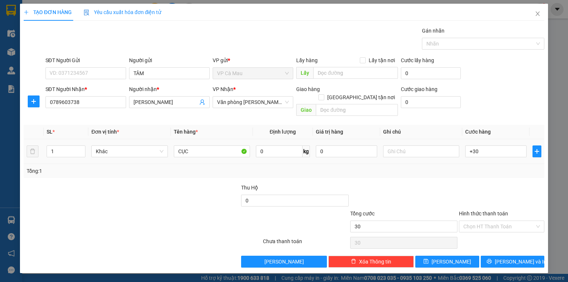
type input "30.000"
click at [513, 155] on td "30.000" at bounding box center [495, 151] width 67 height 25
click at [505, 221] on input "Hình thức thanh toán" at bounding box center [498, 226] width 71 height 11
click at [503, 227] on div "Tại văn phòng" at bounding box center [501, 232] width 85 height 12
type input "0"
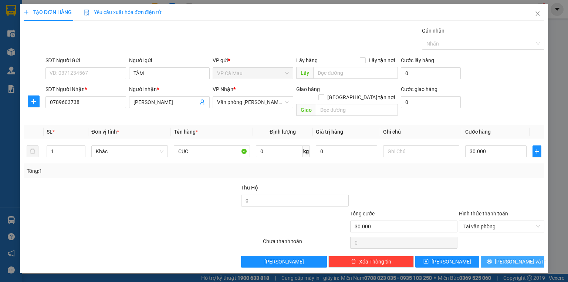
click at [503, 258] on button "[PERSON_NAME] và In" at bounding box center [513, 262] width 64 height 12
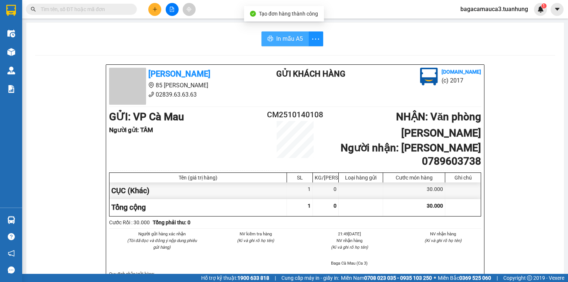
click at [276, 36] on span "In mẫu A5" at bounding box center [289, 38] width 27 height 9
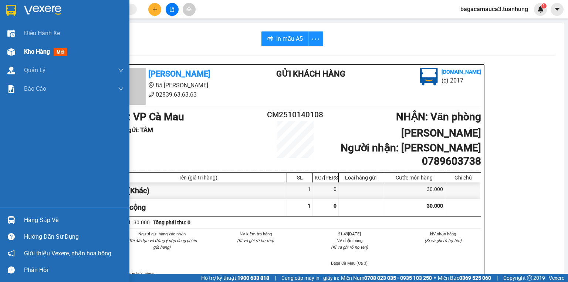
click at [31, 53] on span "Kho hàng" at bounding box center [37, 51] width 26 height 7
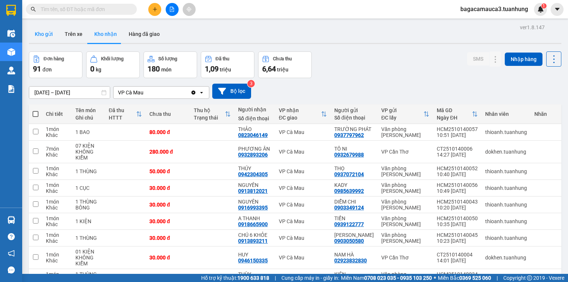
click at [40, 41] on button "Kho gửi" at bounding box center [44, 34] width 30 height 18
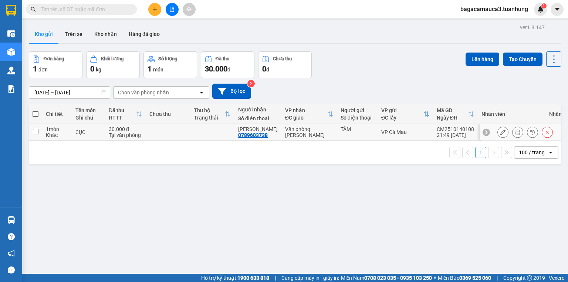
click at [172, 134] on td at bounding box center [168, 132] width 44 height 17
checkbox input "true"
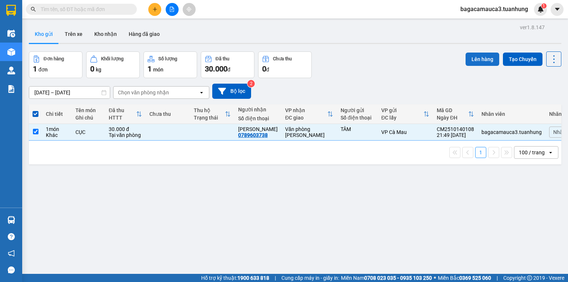
click at [484, 58] on button "Lên hàng" at bounding box center [483, 59] width 34 height 13
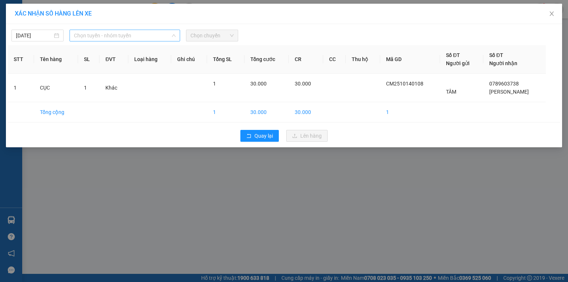
click at [143, 32] on span "Chọn tuyến - nhóm tuyến" at bounding box center [125, 35] width 102 height 11
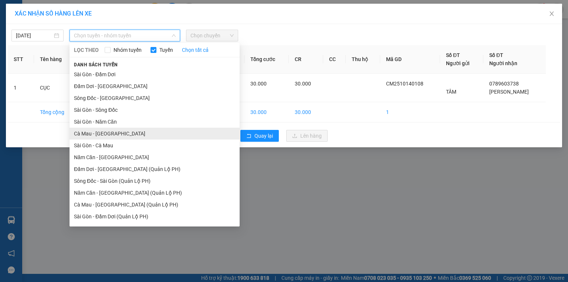
drag, startPoint x: 151, startPoint y: 138, endPoint x: 176, endPoint y: 122, distance: 29.6
click at [151, 138] on li "Cà Mau - [GEOGRAPHIC_DATA]" at bounding box center [155, 134] width 170 height 12
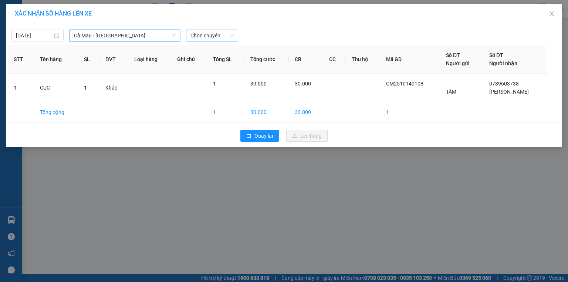
click at [228, 33] on span "Chọn chuyến" at bounding box center [211, 35] width 43 height 11
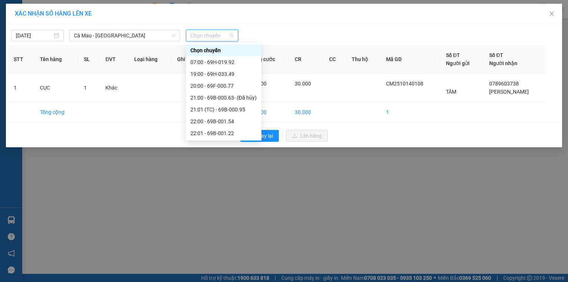
click at [227, 35] on span "Chọn chuyến" at bounding box center [211, 35] width 43 height 11
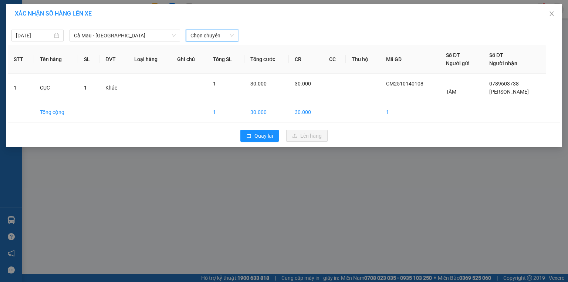
click at [215, 41] on span "Chọn chuyến" at bounding box center [211, 35] width 43 height 11
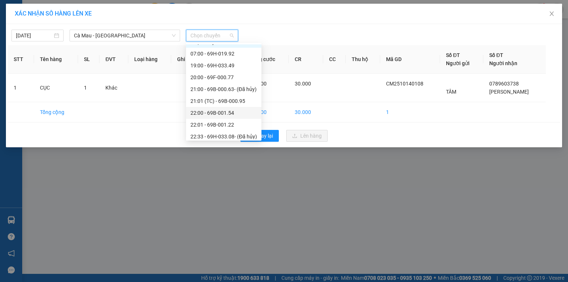
scroll to position [12, 0]
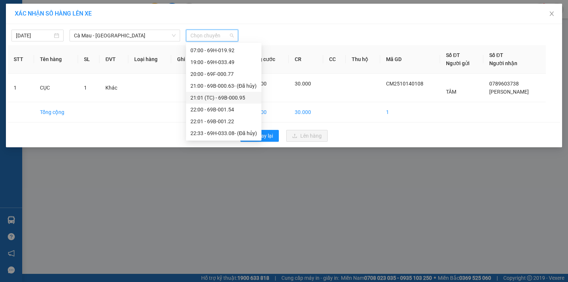
click at [238, 101] on div "21:01 (TC) - 69B-000.95" at bounding box center [223, 98] width 67 height 8
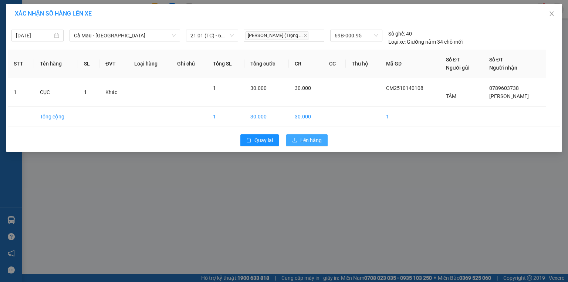
click at [303, 136] on span "Lên hàng" at bounding box center [310, 140] width 21 height 8
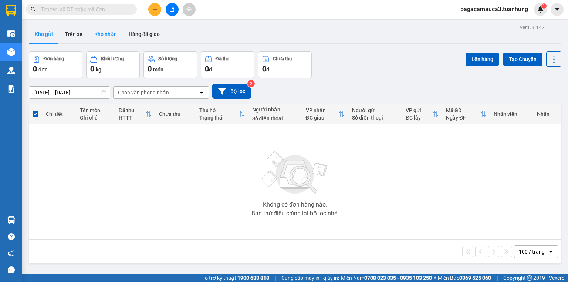
click at [97, 38] on button "Kho nhận" at bounding box center [105, 34] width 34 height 18
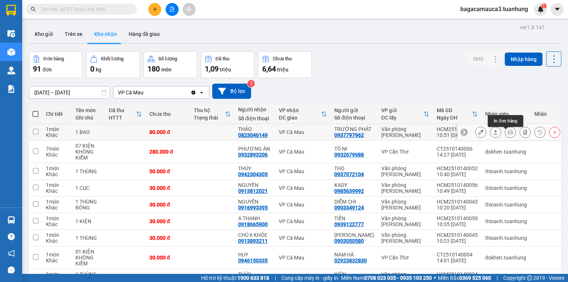
click at [505, 136] on button at bounding box center [510, 132] width 10 height 13
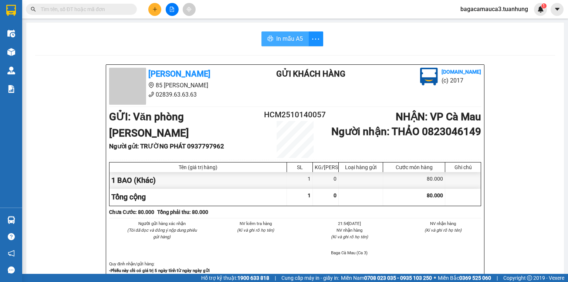
click at [296, 38] on span "In mẫu A5" at bounding box center [289, 38] width 27 height 9
click at [271, 36] on button "In mẫu A5" at bounding box center [284, 38] width 47 height 15
click at [296, 41] on span "In mẫu A5" at bounding box center [289, 38] width 27 height 9
click at [277, 37] on span "In mẫu A5" at bounding box center [289, 38] width 27 height 9
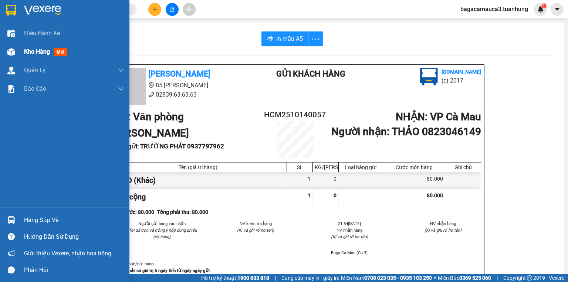
click at [32, 55] on span "Kho hàng" at bounding box center [37, 51] width 26 height 7
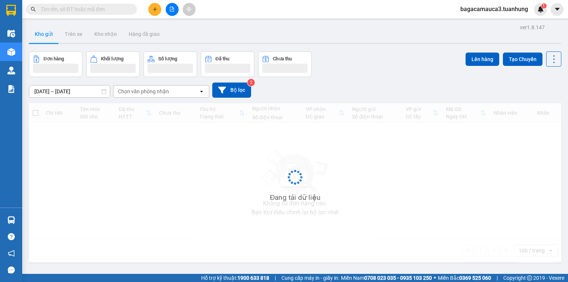
click at [46, 28] on button "Kho gửi" at bounding box center [44, 34] width 30 height 18
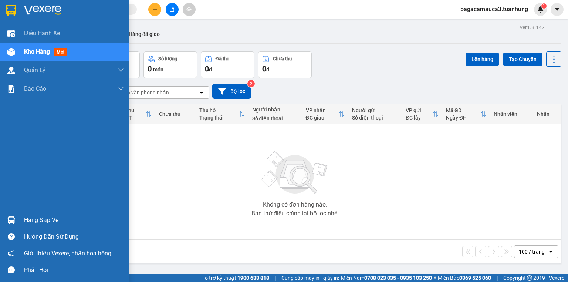
click at [15, 217] on div at bounding box center [11, 219] width 13 height 13
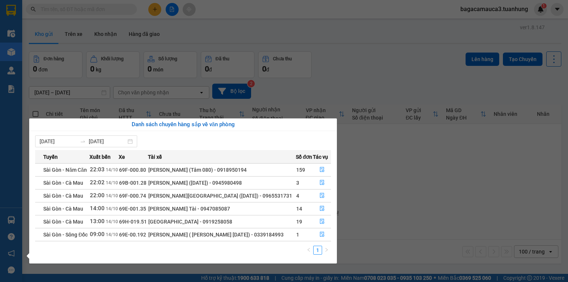
click at [357, 186] on section "Kết quả tìm kiếm ( 2438 ) Bộ lọc Mã ĐH Trạng thái Món hàng Thu hộ Tổng cước Chư…" at bounding box center [284, 141] width 568 height 282
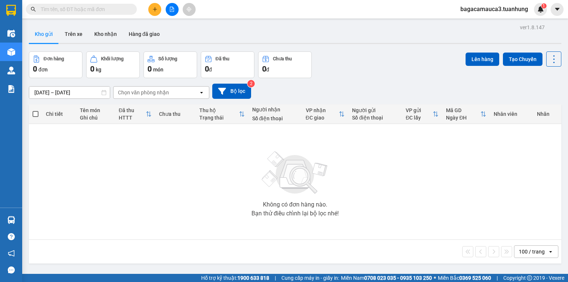
click at [91, 11] on input "text" at bounding box center [84, 9] width 87 height 8
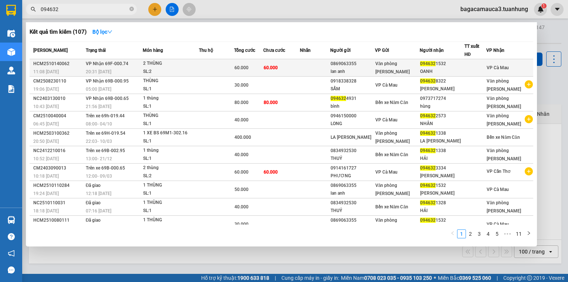
type input "094632"
click at [160, 60] on div "2 THÙNG" at bounding box center [170, 64] width 55 height 8
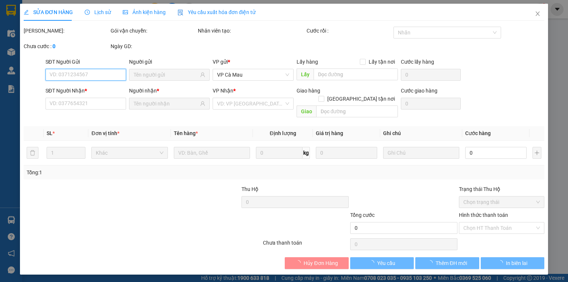
type input "0869063355"
type input "lan anh"
type input "0946321532"
type input "OANH"
type input "60.000"
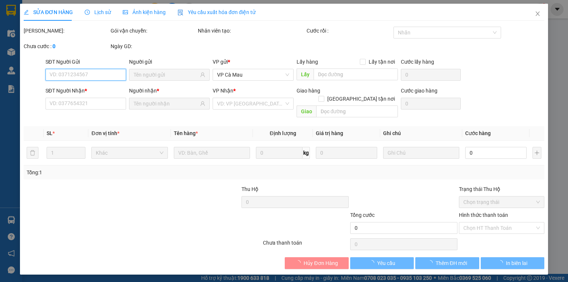
type input "60.000"
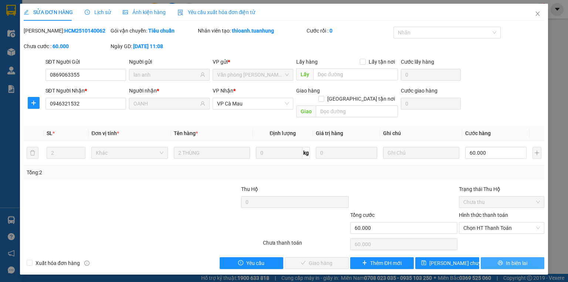
click at [489, 257] on button "In biên lai" at bounding box center [513, 263] width 64 height 12
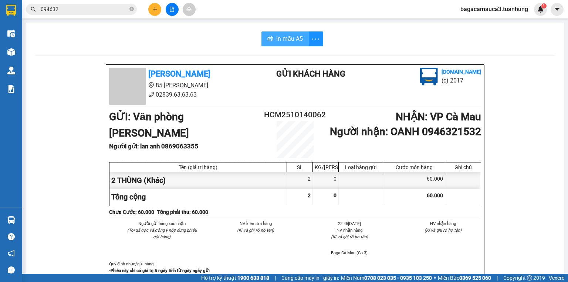
click at [296, 41] on span "In mẫu A5" at bounding box center [289, 38] width 27 height 9
click at [486, 12] on span "bagacamauca3.tuanhung" at bounding box center [495, 8] width 80 height 9
click at [488, 22] on span "Đăng xuất" at bounding box center [497, 23] width 63 height 8
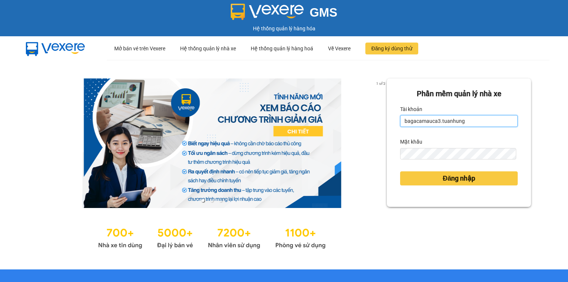
click at [476, 121] on input "bagacamauca3.tuanhung" at bounding box center [459, 121] width 118 height 12
type input "bagacamauca1.tuanhung"
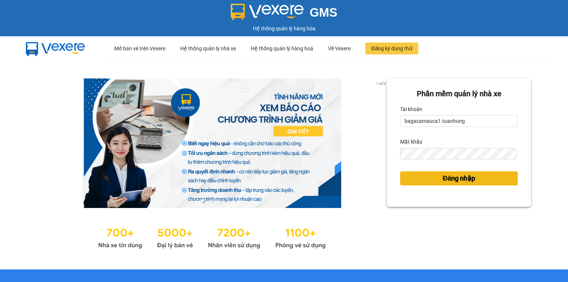
click at [460, 178] on span "Đăng nhập" at bounding box center [459, 178] width 33 height 10
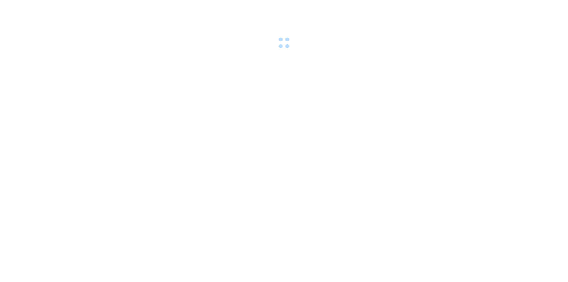
click at [460, 176] on body at bounding box center [284, 141] width 568 height 282
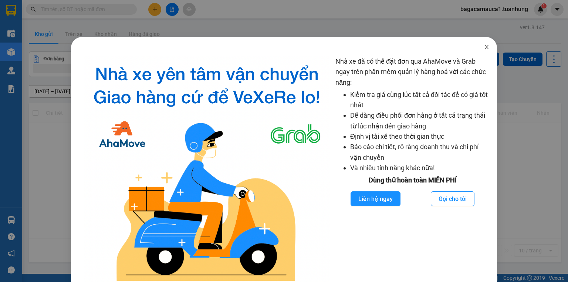
click at [483, 55] on span "Close" at bounding box center [486, 47] width 21 height 21
